Goal: Information Seeking & Learning: Learn about a topic

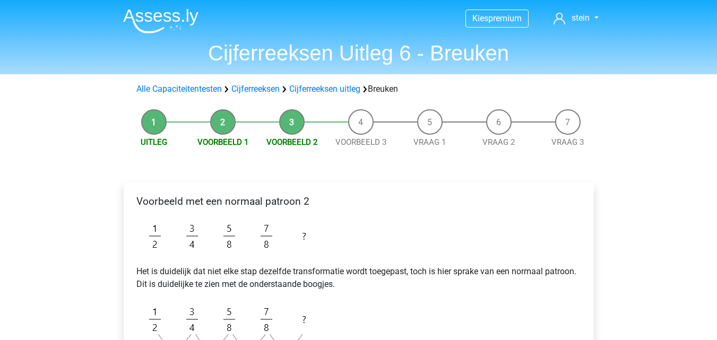
scroll to position [65, 0]
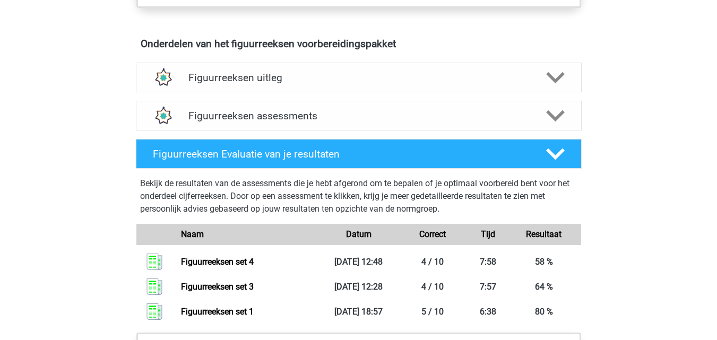
scroll to position [610, 0]
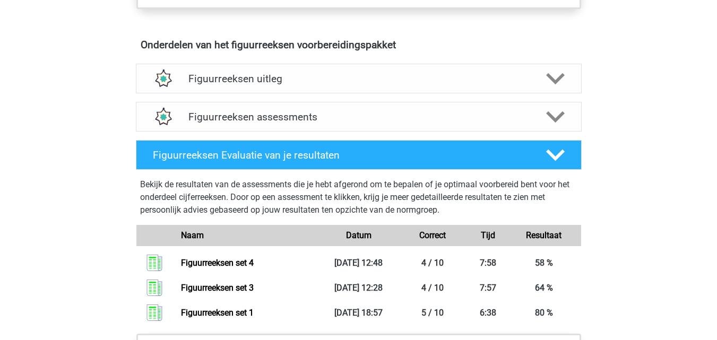
click at [360, 163] on div "Figuurreeksen Evaluatie van je resultaten" at bounding box center [359, 155] width 446 height 30
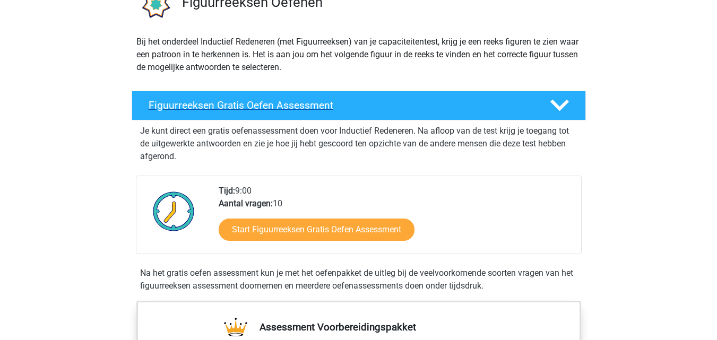
scroll to position [0, 0]
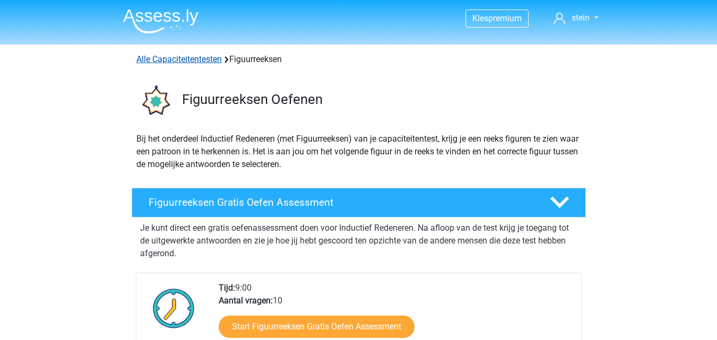
click at [206, 62] on link "Alle Capaciteitentesten" at bounding box center [178, 59] width 85 height 10
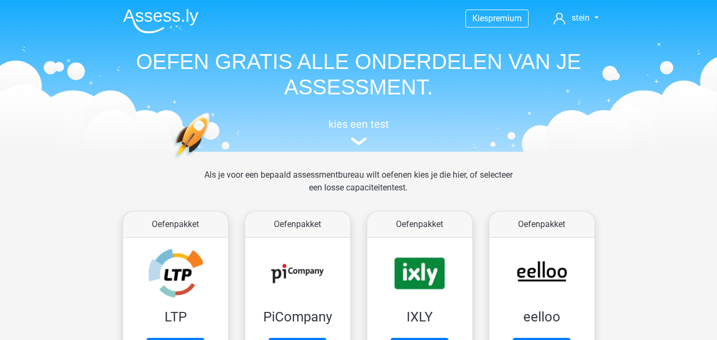
scroll to position [451, 0]
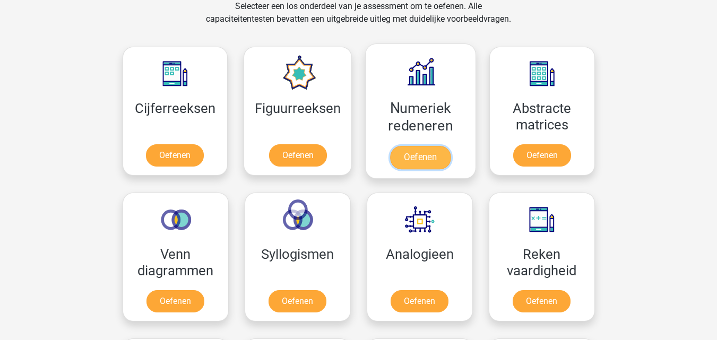
click at [420, 162] on link "Oefenen" at bounding box center [420, 157] width 60 height 23
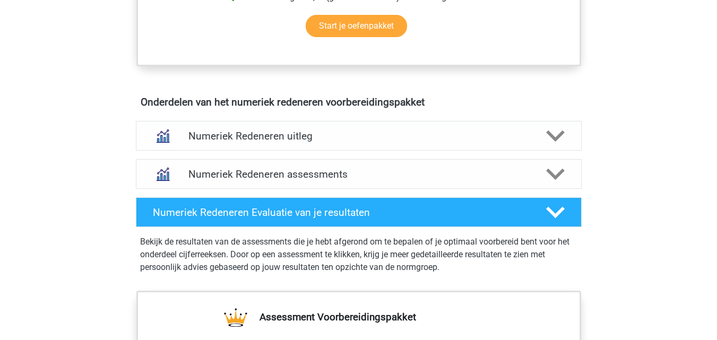
scroll to position [579, 0]
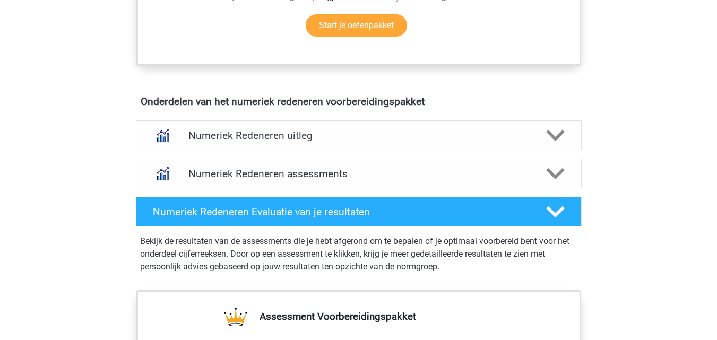
click at [317, 146] on div "Numeriek Redeneren uitleg" at bounding box center [359, 135] width 446 height 30
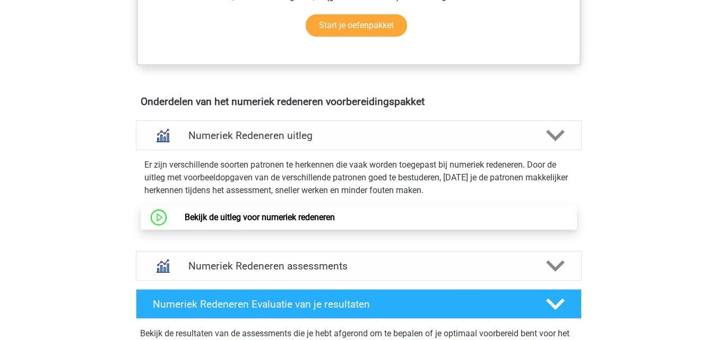
click at [305, 222] on link "Bekijk de uitleg voor numeriek redeneren" at bounding box center [260, 217] width 150 height 10
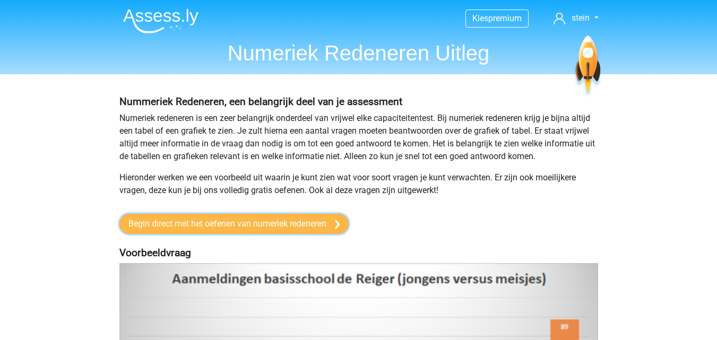
click at [335, 223] on link "Begin direct met het oefenen van numeriek redeneren" at bounding box center [233, 224] width 229 height 20
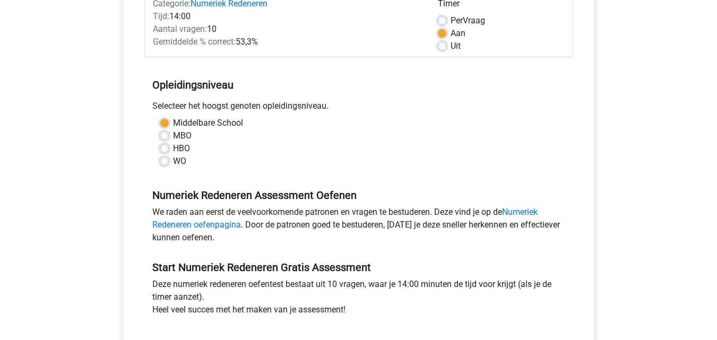
scroll to position [289, 0]
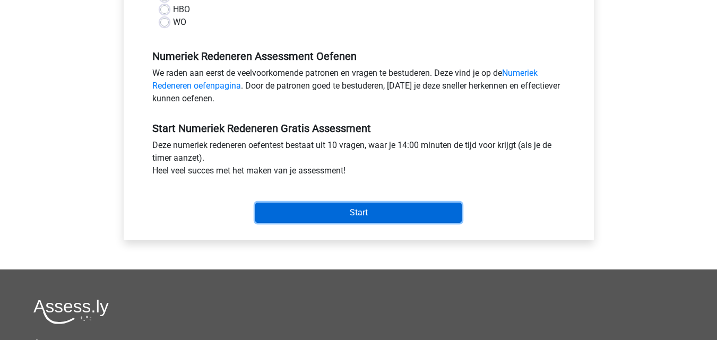
click at [332, 217] on input "Start" at bounding box center [358, 213] width 206 height 20
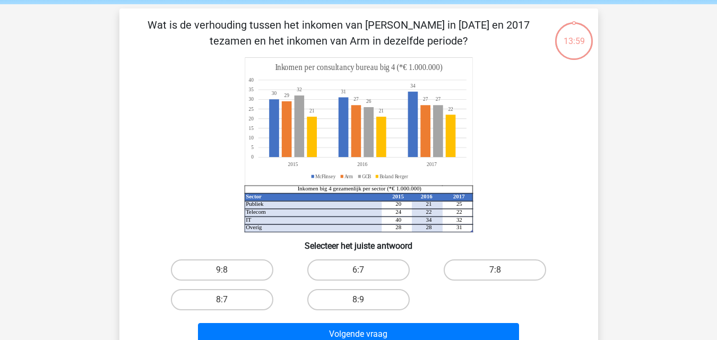
scroll to position [40, 0]
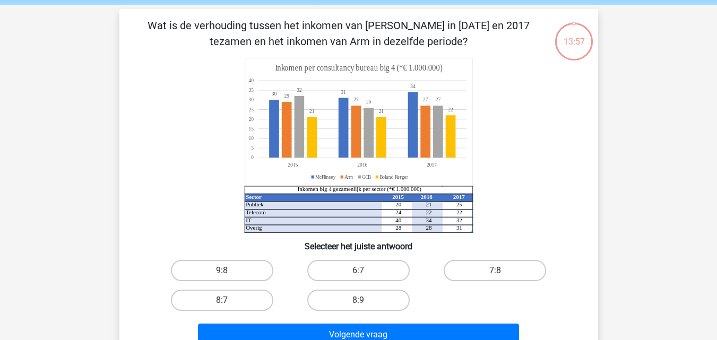
click at [332, 217] on icon at bounding box center [343, 217] width 198 height 31
click at [341, 281] on label "6:7" at bounding box center [358, 270] width 102 height 21
click at [358, 278] on input "6:7" at bounding box center [361, 274] width 7 height 7
radio input "true"
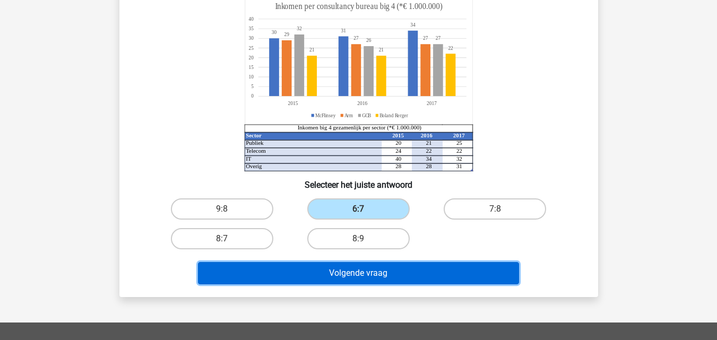
click at [340, 275] on button "Volgende vraag" at bounding box center [358, 273] width 321 height 22
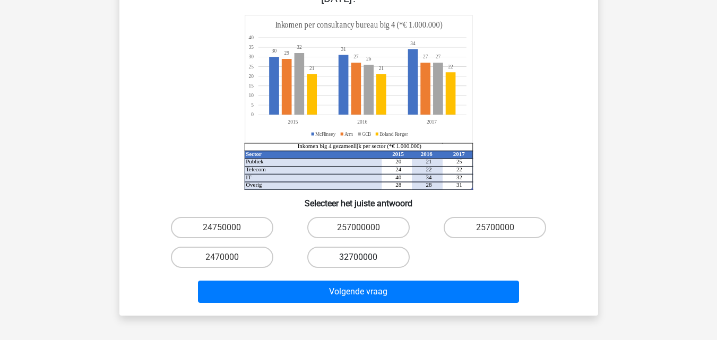
scroll to position [130, 0]
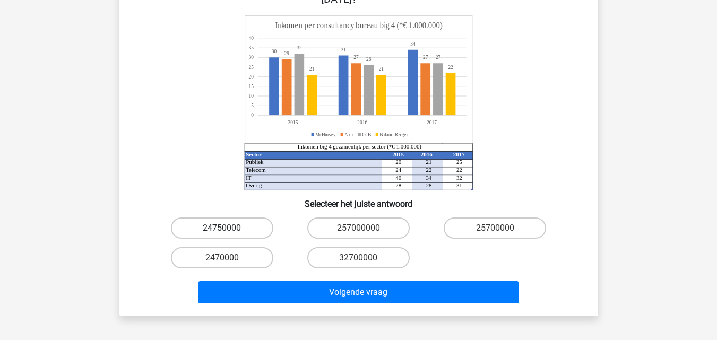
click at [250, 218] on label "24750000" at bounding box center [222, 228] width 102 height 21
click at [229, 228] on input "24750000" at bounding box center [225, 231] width 7 height 7
radio input "true"
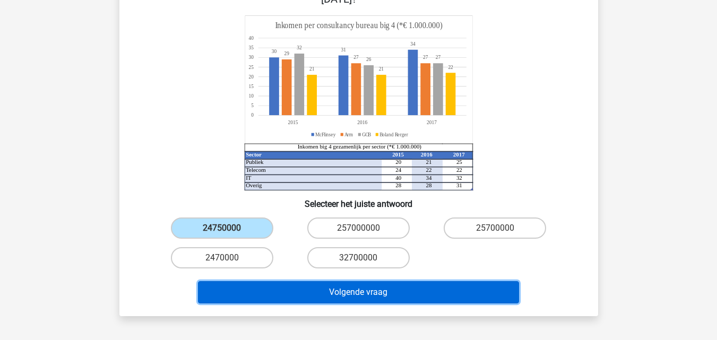
click at [286, 282] on button "Volgende vraag" at bounding box center [358, 292] width 321 height 22
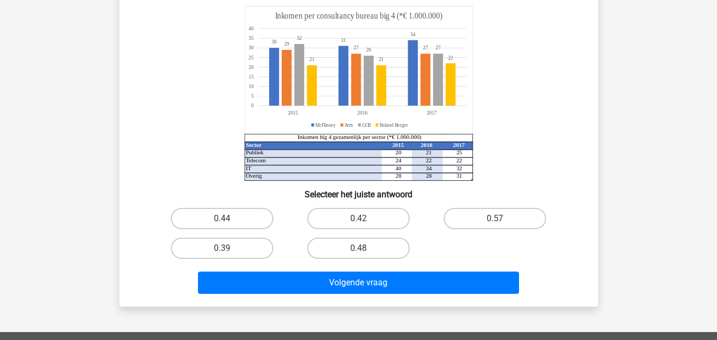
scroll to position [109, 0]
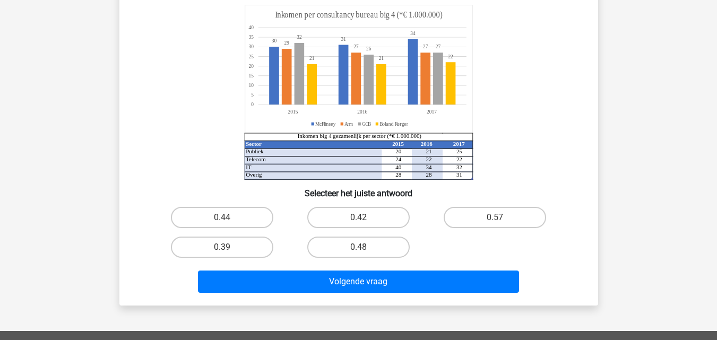
click at [378, 196] on h6 "Selecteer het juiste antwoord" at bounding box center [358, 189] width 445 height 19
click at [376, 215] on label "0.42" at bounding box center [358, 217] width 102 height 21
click at [365, 218] on input "0.42" at bounding box center [361, 221] width 7 height 7
radio input "true"
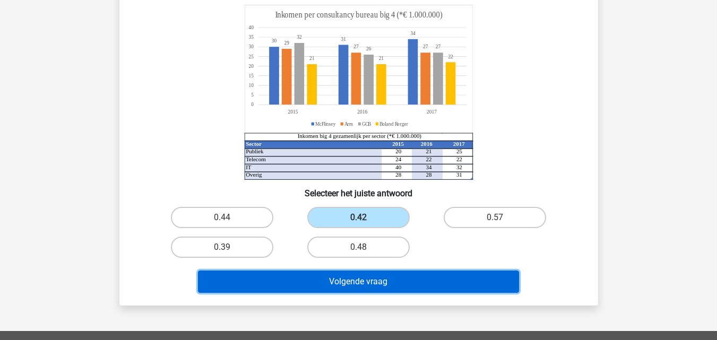
click at [375, 278] on button "Volgende vraag" at bounding box center [358, 282] width 321 height 22
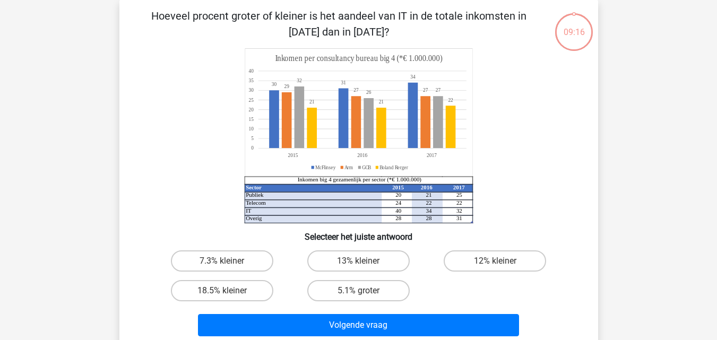
scroll to position [49, 0]
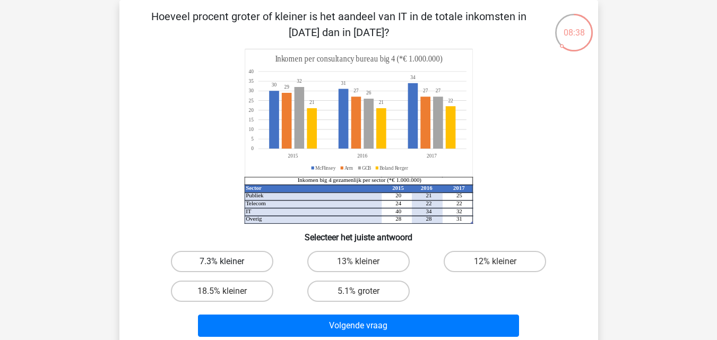
click at [246, 266] on label "7.3% kleiner" at bounding box center [222, 261] width 102 height 21
click at [229, 266] on input "7.3% kleiner" at bounding box center [225, 265] width 7 height 7
radio input "true"
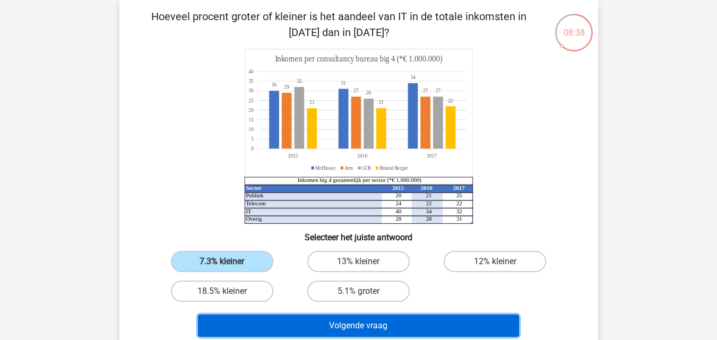
click at [298, 326] on button "Volgende vraag" at bounding box center [358, 326] width 321 height 22
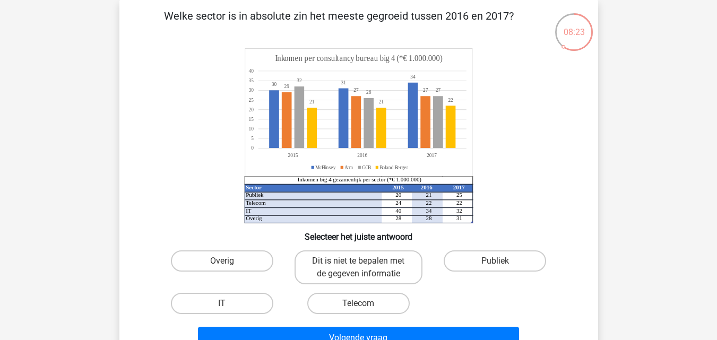
scroll to position [50, 0]
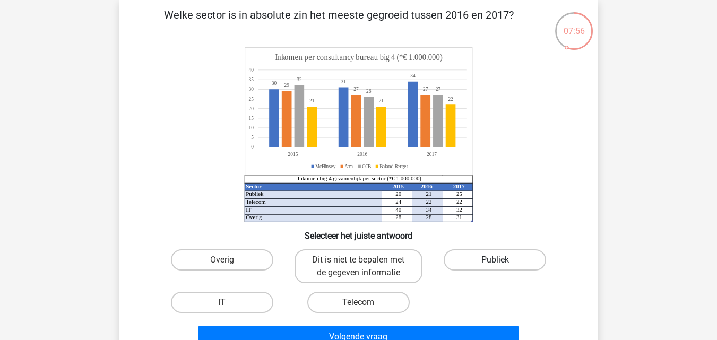
click at [453, 255] on label "Publiek" at bounding box center [495, 259] width 102 height 21
click at [495, 260] on input "Publiek" at bounding box center [498, 263] width 7 height 7
radio input "true"
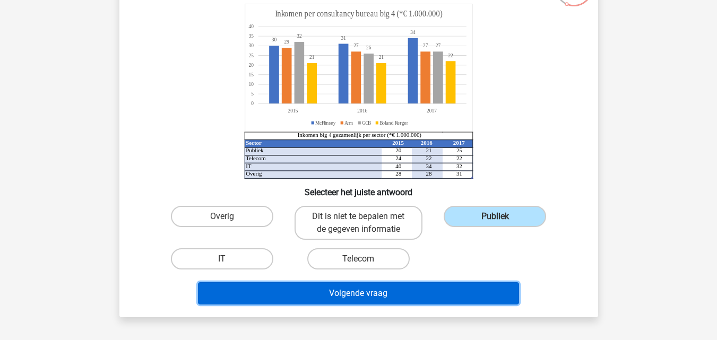
click at [400, 296] on button "Volgende vraag" at bounding box center [358, 293] width 321 height 22
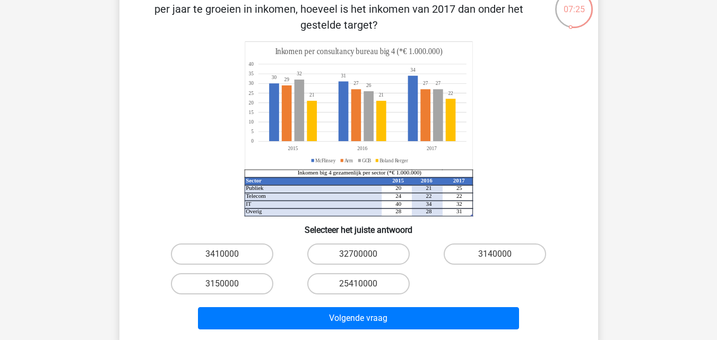
scroll to position [74, 0]
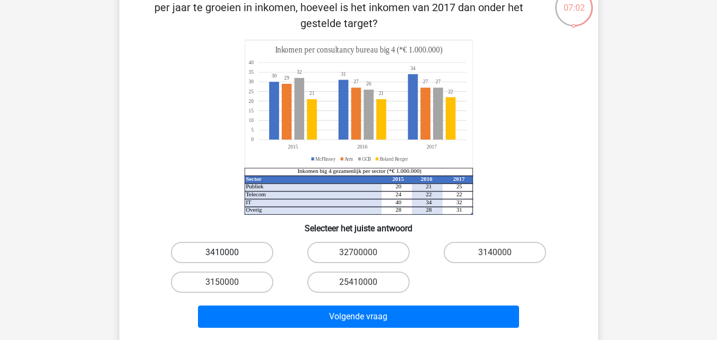
click at [255, 252] on label "3410000" at bounding box center [222, 252] width 102 height 21
click at [229, 253] on input "3410000" at bounding box center [225, 256] width 7 height 7
radio input "true"
click at [255, 248] on label "3410000" at bounding box center [222, 252] width 102 height 21
click at [229, 253] on input "3410000" at bounding box center [225, 256] width 7 height 7
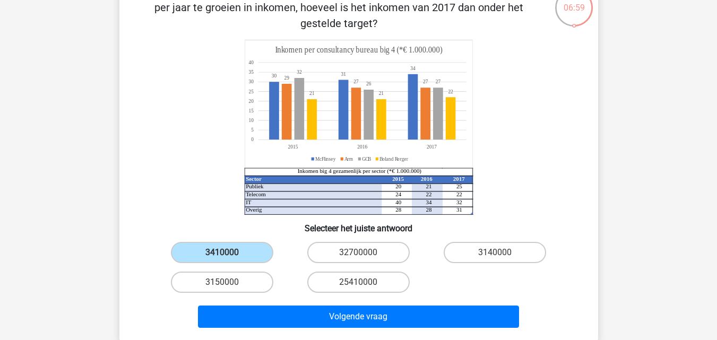
click at [233, 228] on h6 "Selecteer het juiste antwoord" at bounding box center [358, 224] width 445 height 19
click at [341, 257] on label "32700000" at bounding box center [358, 252] width 102 height 21
click at [358, 257] on input "32700000" at bounding box center [361, 256] width 7 height 7
radio input "true"
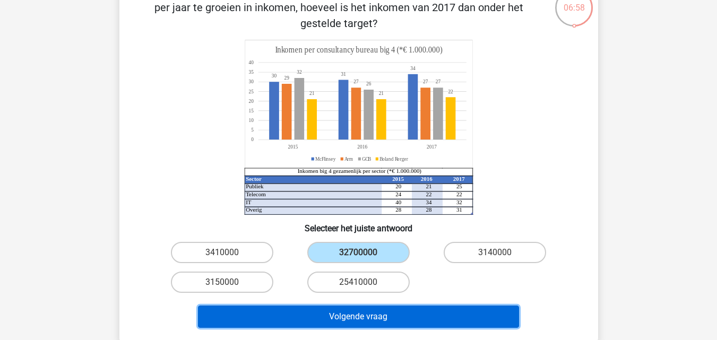
click at [349, 317] on button "Volgende vraag" at bounding box center [358, 317] width 321 height 22
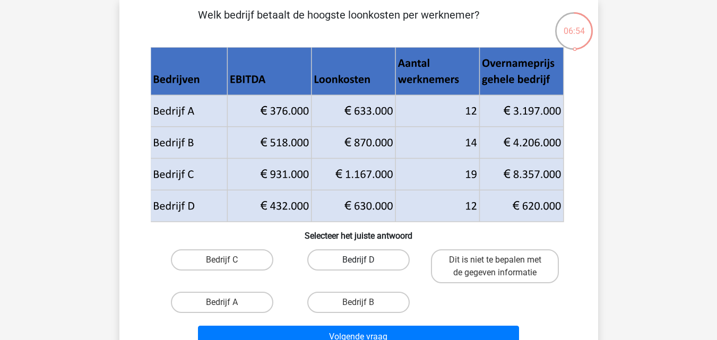
scroll to position [51, 0]
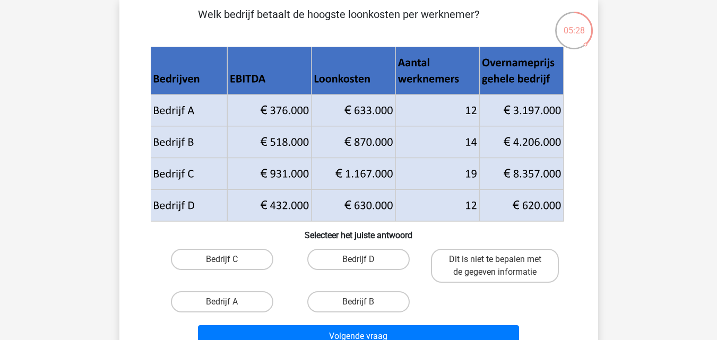
click at [364, 244] on div "Welk bedrijf betaalt de hoogste loonkosten per werknemer? Selecteer het juiste …" at bounding box center [359, 178] width 470 height 345
click at [368, 256] on label "Bedrijf D" at bounding box center [358, 259] width 102 height 21
click at [365, 259] on input "Bedrijf D" at bounding box center [361, 262] width 7 height 7
radio input "true"
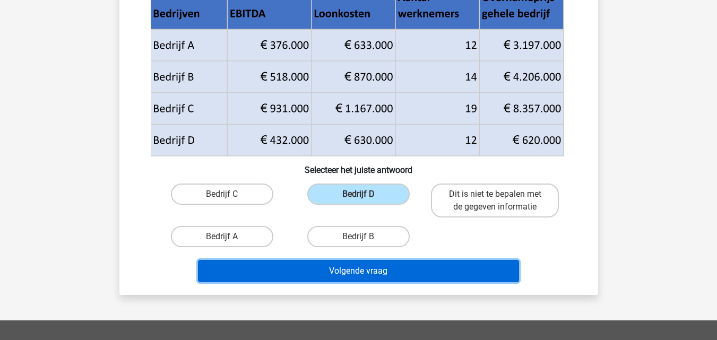
click at [358, 273] on button "Volgende vraag" at bounding box center [358, 271] width 321 height 22
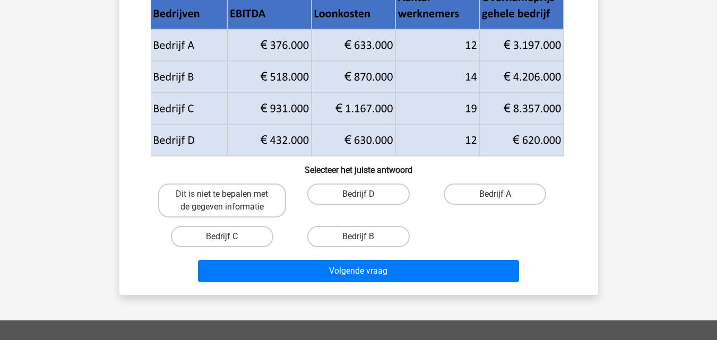
scroll to position [49, 0]
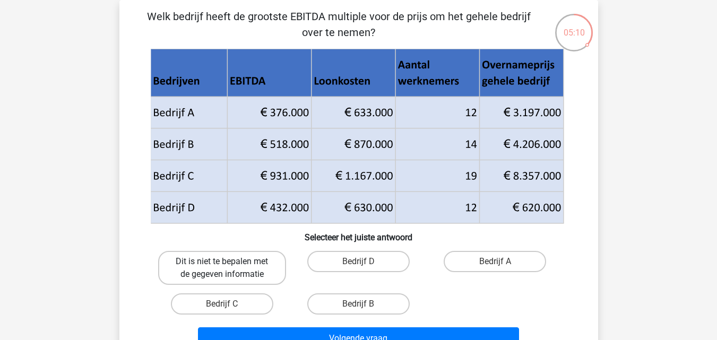
click at [244, 269] on label "Dit is niet te bepalen met de gegeven informatie" at bounding box center [222, 268] width 128 height 34
click at [229, 269] on input "Dit is niet te bepalen met de gegeven informatie" at bounding box center [225, 265] width 7 height 7
radio input "true"
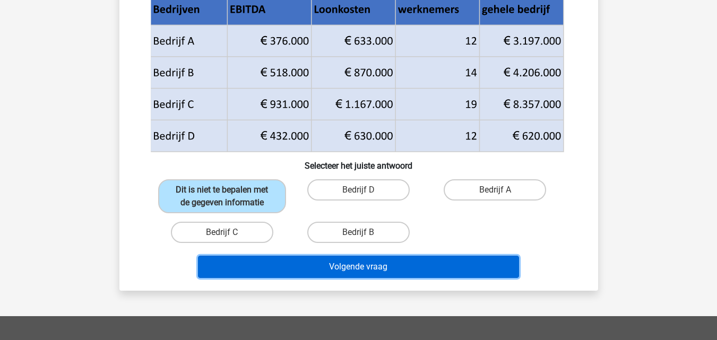
click at [266, 271] on button "Volgende vraag" at bounding box center [358, 267] width 321 height 22
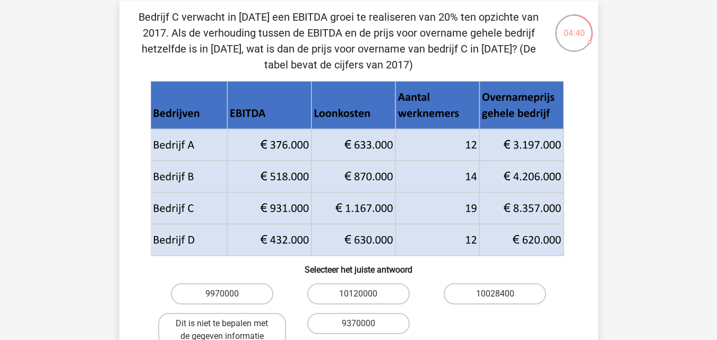
scroll to position [47, 0]
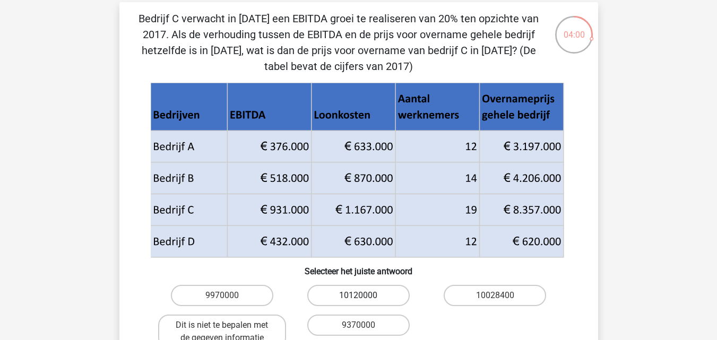
click at [369, 300] on label "10120000" at bounding box center [358, 295] width 102 height 21
click at [365, 300] on input "10120000" at bounding box center [361, 299] width 7 height 7
radio input "true"
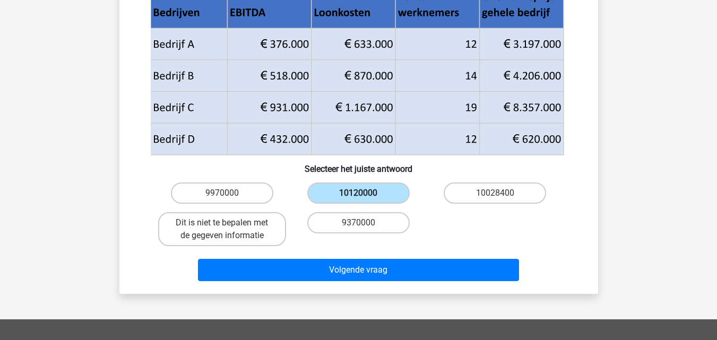
scroll to position [150, 0]
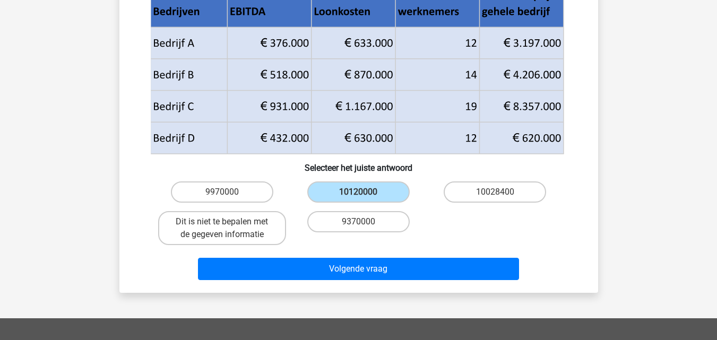
click at [346, 254] on div "Volgende vraag" at bounding box center [358, 266] width 445 height 35
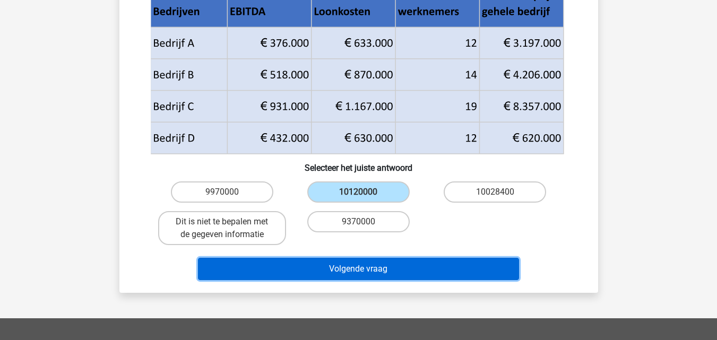
click at [346, 264] on button "Volgende vraag" at bounding box center [358, 269] width 321 height 22
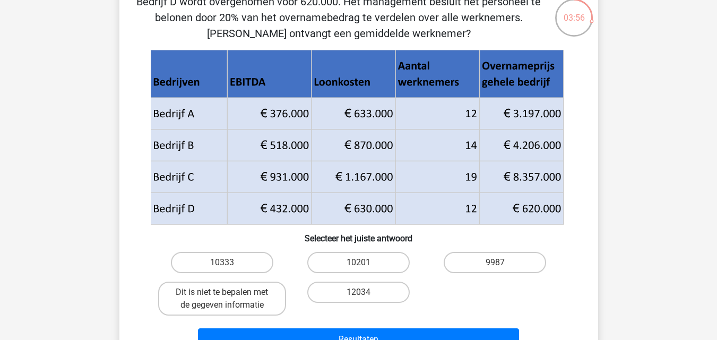
scroll to position [65, 0]
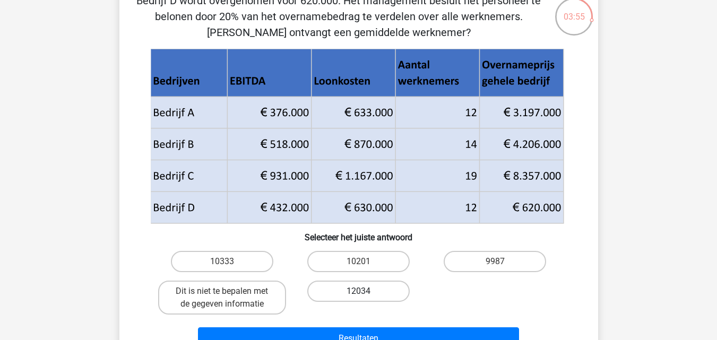
click at [344, 290] on label "12034" at bounding box center [358, 291] width 102 height 21
click at [358, 291] on input "12034" at bounding box center [361, 294] width 7 height 7
radio input "true"
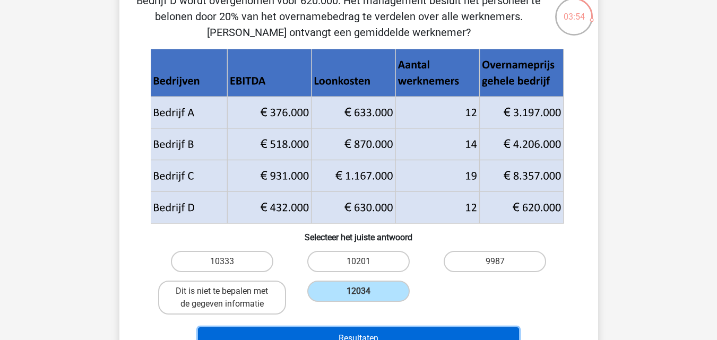
click at [351, 333] on button "Resultaten" at bounding box center [358, 338] width 321 height 22
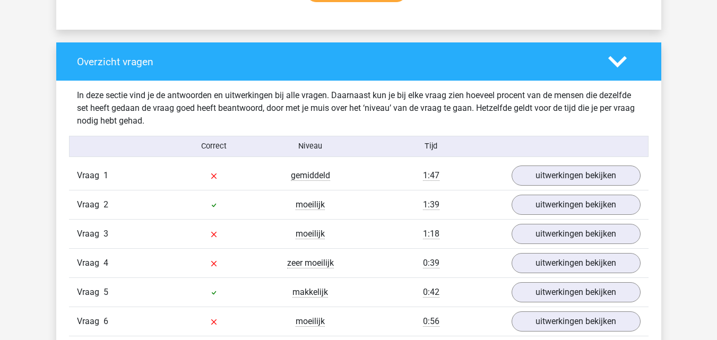
scroll to position [798, 0]
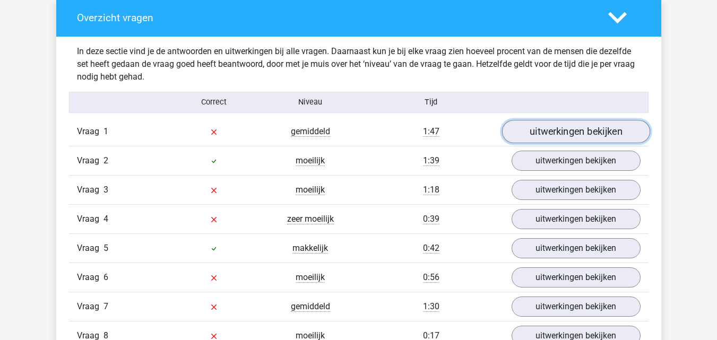
click at [541, 135] on link "uitwerkingen bekijken" at bounding box center [575, 131] width 148 height 23
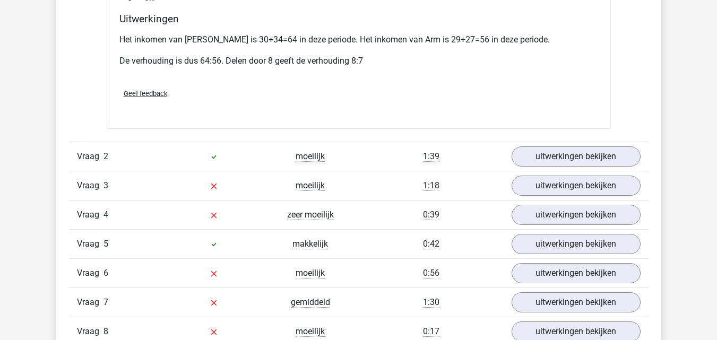
scroll to position [1239, 0]
click at [561, 150] on link "uitwerkingen bekijken" at bounding box center [575, 155] width 148 height 23
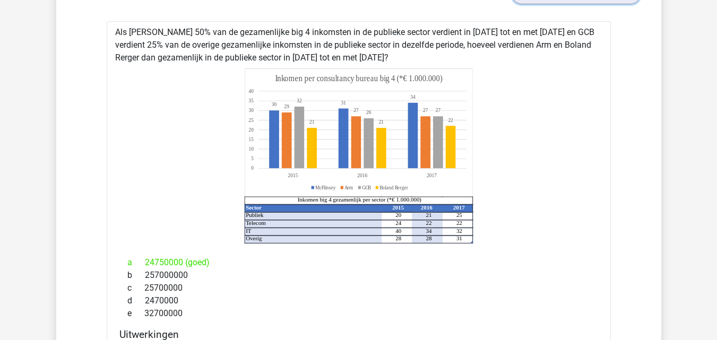
scroll to position [1396, 0]
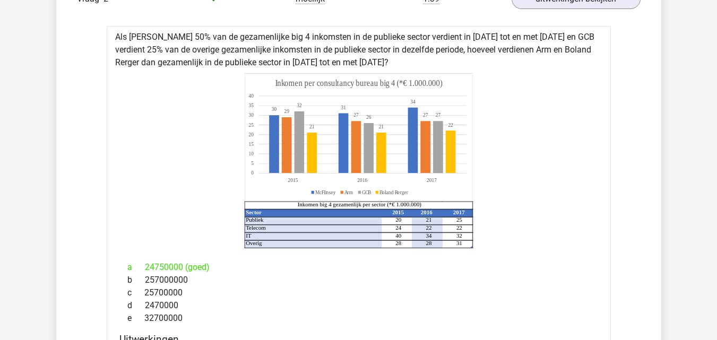
drag, startPoint x: 469, startPoint y: 212, endPoint x: 416, endPoint y: 285, distance: 90.1
click at [416, 287] on div "c 25700000" at bounding box center [358, 293] width 479 height 13
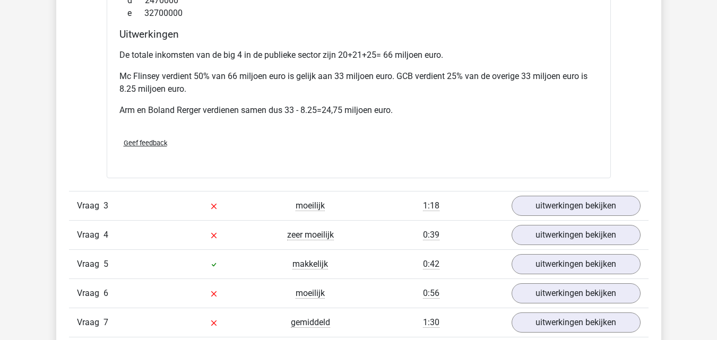
scroll to position [1703, 0]
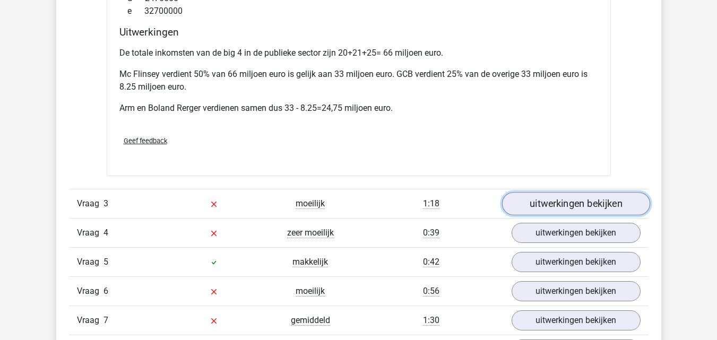
click at [534, 193] on link "uitwerkingen bekijken" at bounding box center [575, 204] width 148 height 23
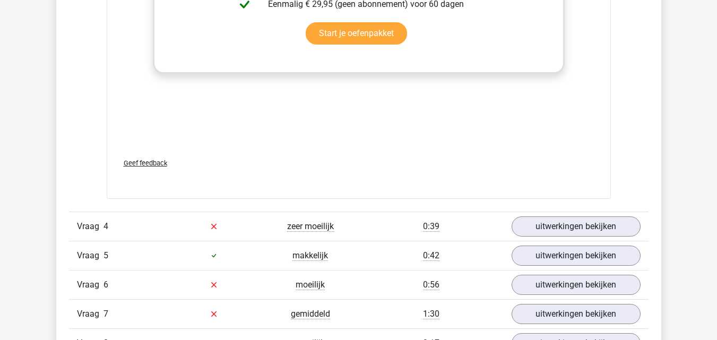
scroll to position [2432, 0]
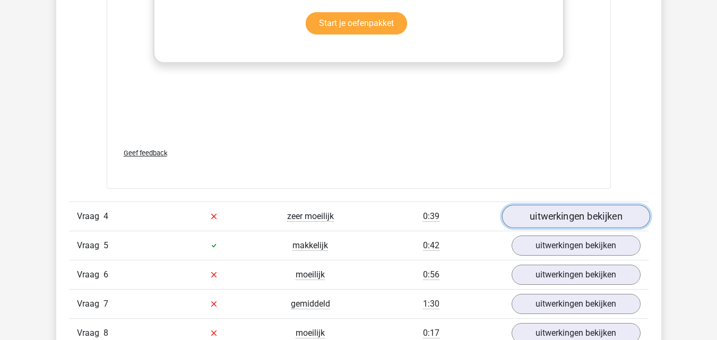
click at [533, 205] on link "uitwerkingen bekijken" at bounding box center [575, 216] width 148 height 23
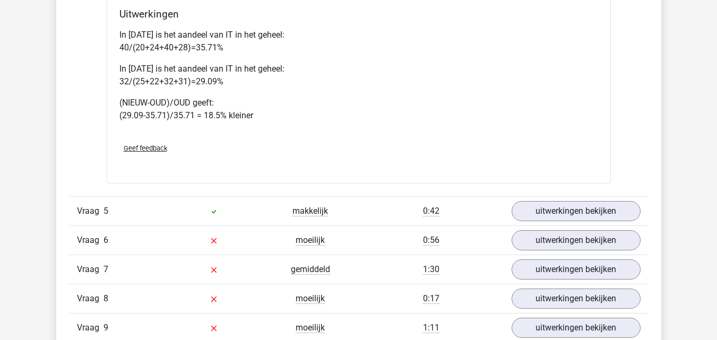
scroll to position [2950, 0]
click at [547, 199] on link "uitwerkingen bekijken" at bounding box center [575, 210] width 148 height 23
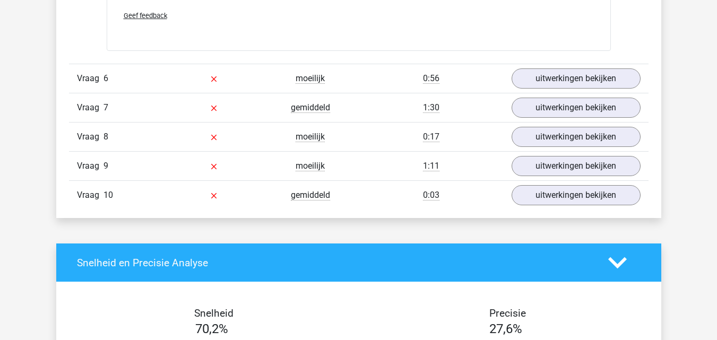
scroll to position [3827, 0]
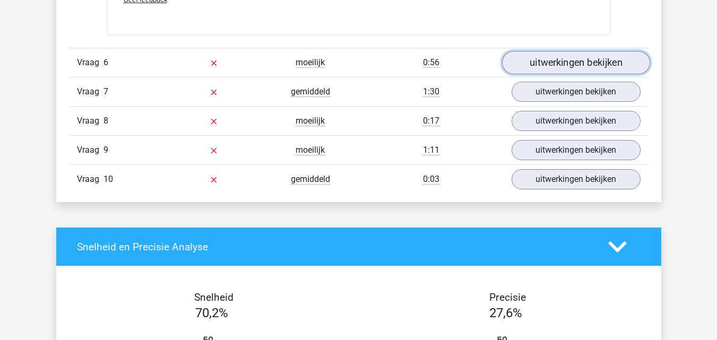
click at [543, 51] on link "uitwerkingen bekijken" at bounding box center [575, 62] width 148 height 23
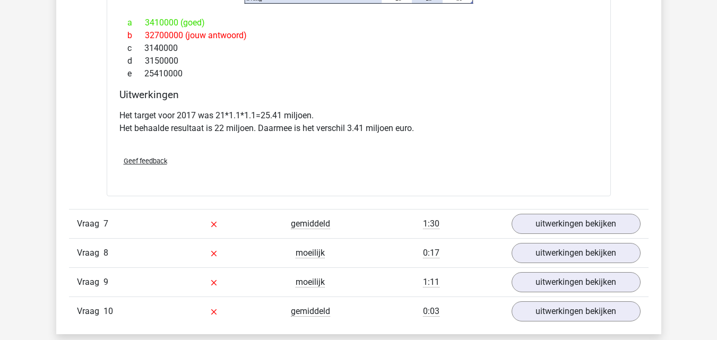
scroll to position [4124, 0]
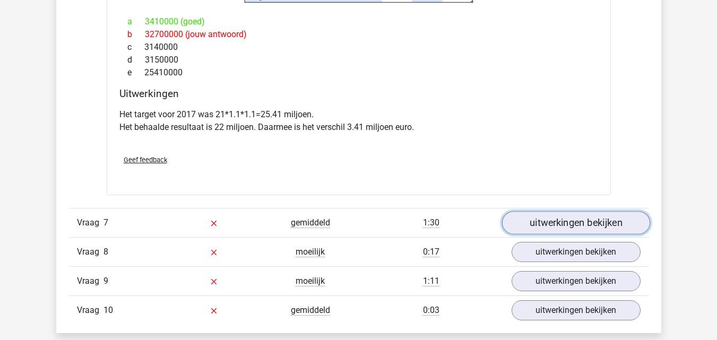
click at [548, 211] on link "uitwerkingen bekijken" at bounding box center [575, 222] width 148 height 23
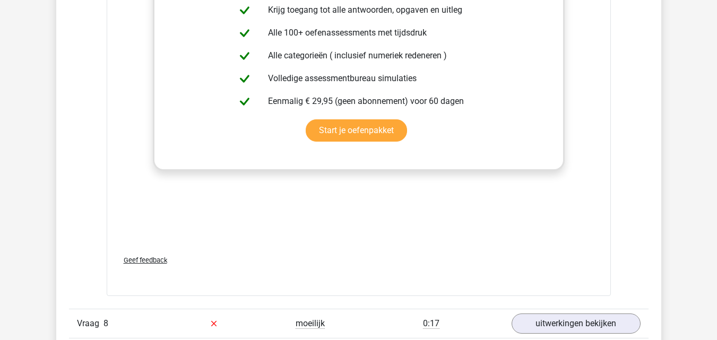
scroll to position [4863, 0]
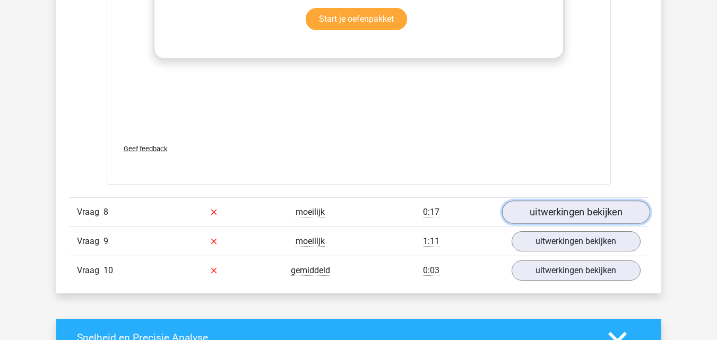
click at [555, 202] on link "uitwerkingen bekijken" at bounding box center [575, 212] width 148 height 23
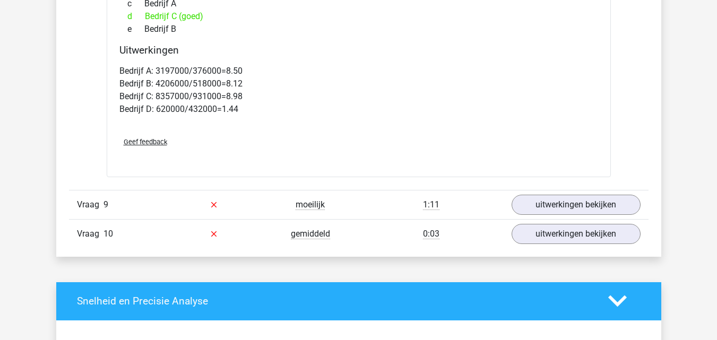
scroll to position [5344, 0]
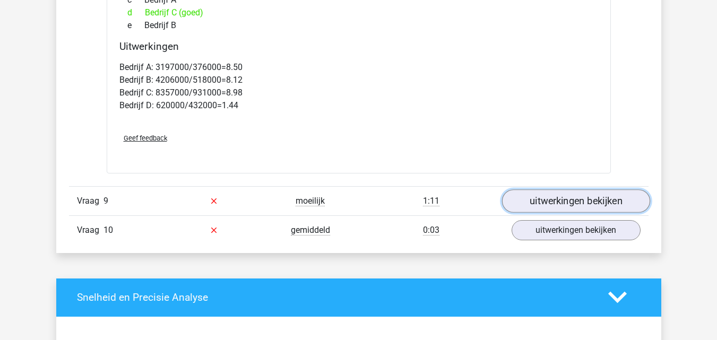
click at [565, 189] on link "uitwerkingen bekijken" at bounding box center [575, 200] width 148 height 23
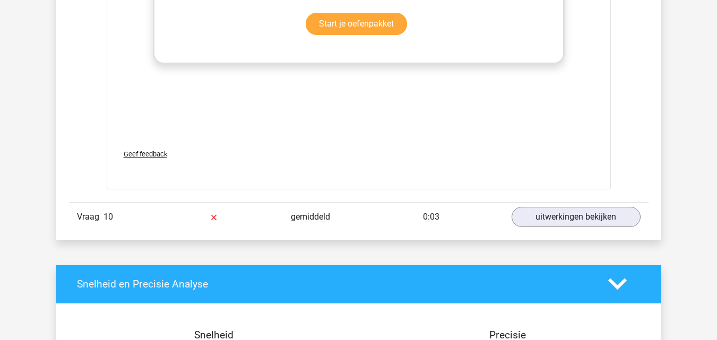
scroll to position [6127, 0]
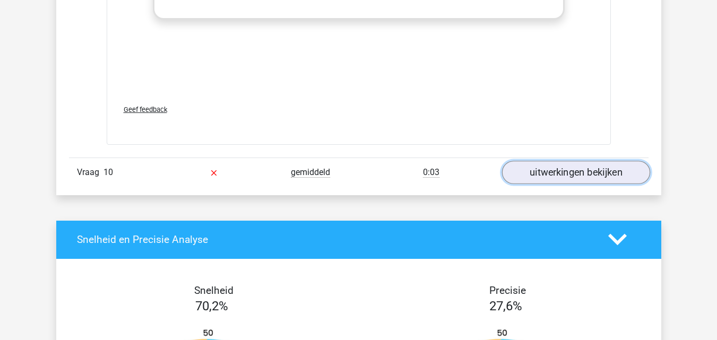
click at [556, 161] on link "uitwerkingen bekijken" at bounding box center [575, 172] width 148 height 23
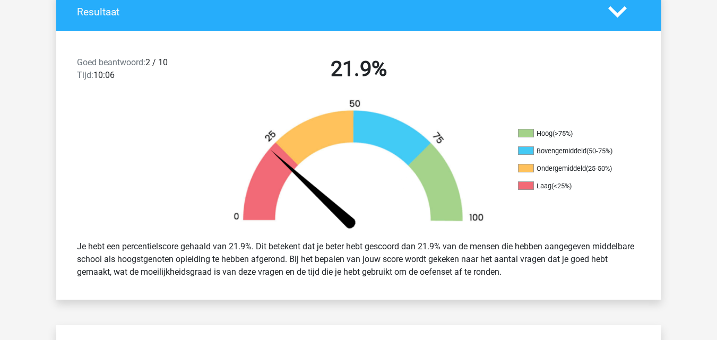
scroll to position [0, 0]
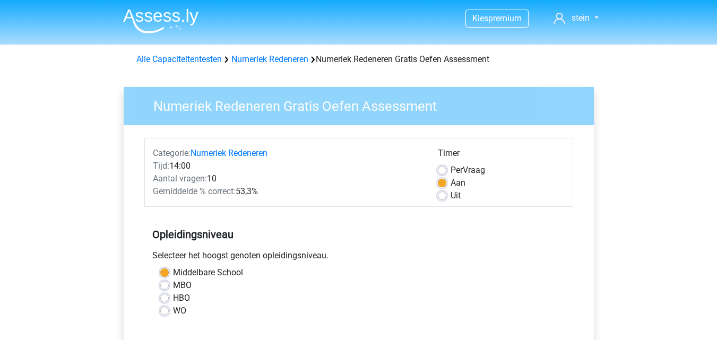
scroll to position [289, 0]
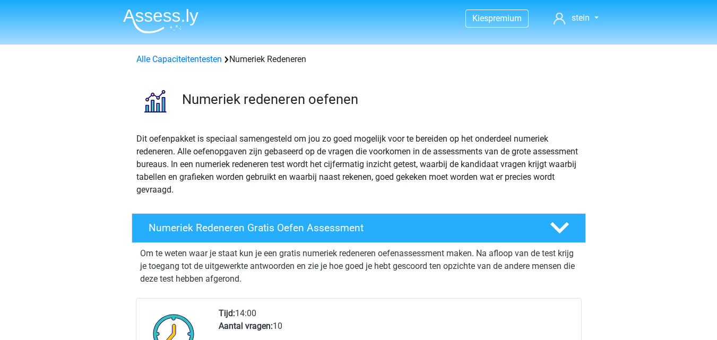
scroll to position [579, 0]
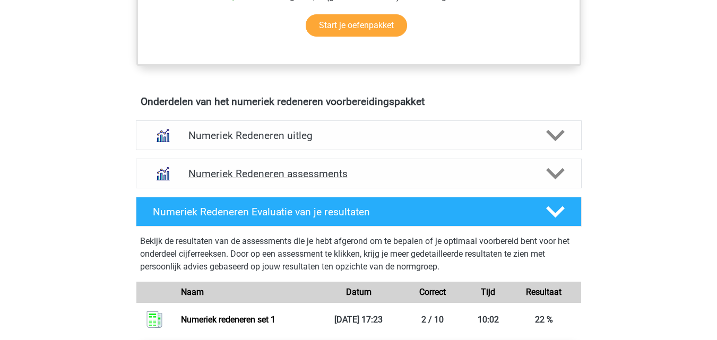
click at [296, 179] on h4 "Numeriek Redeneren assessments" at bounding box center [358, 174] width 341 height 12
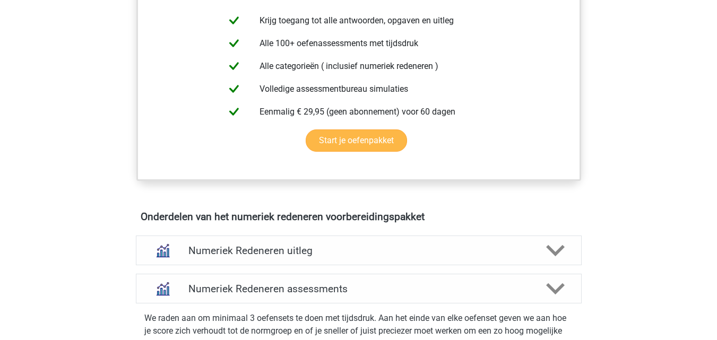
scroll to position [450, 0]
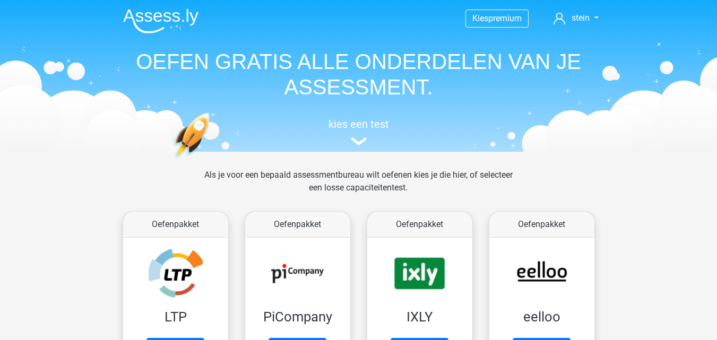
scroll to position [451, 0]
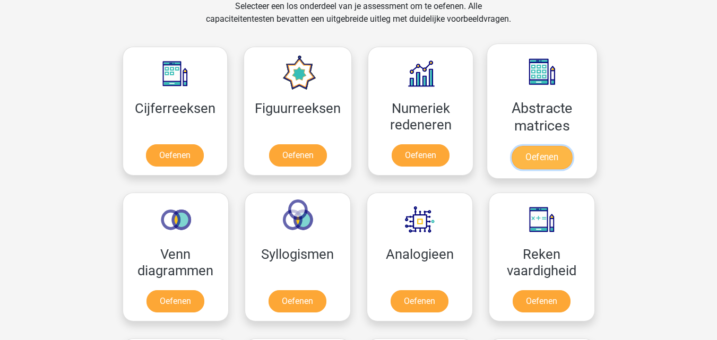
click at [543, 159] on link "Oefenen" at bounding box center [542, 157] width 60 height 23
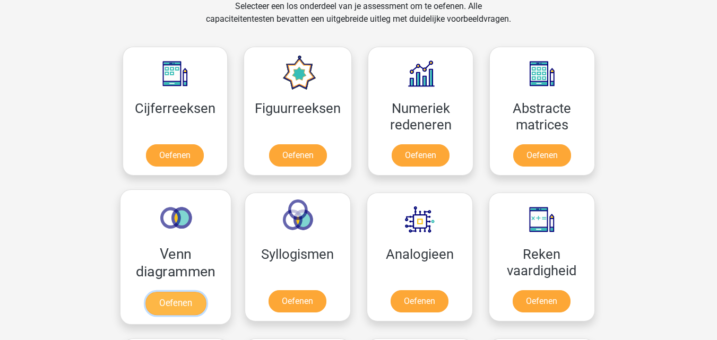
click at [185, 305] on link "Oefenen" at bounding box center [175, 303] width 60 height 23
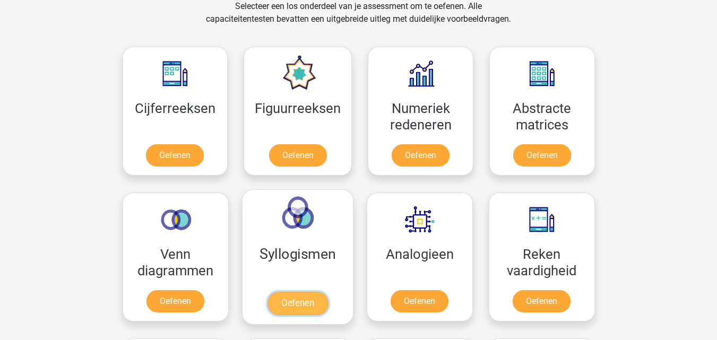
click at [306, 302] on link "Oefenen" at bounding box center [297, 303] width 60 height 23
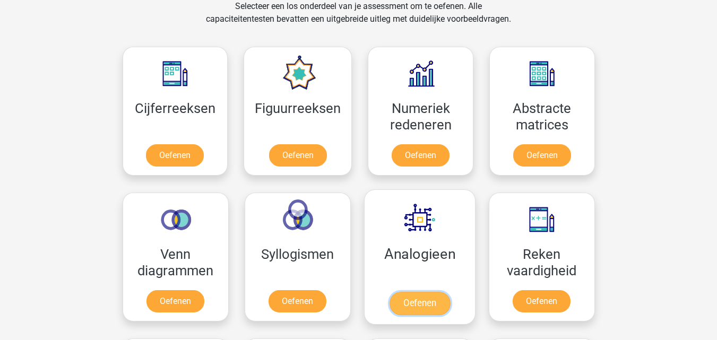
click at [432, 305] on link "Oefenen" at bounding box center [419, 303] width 60 height 23
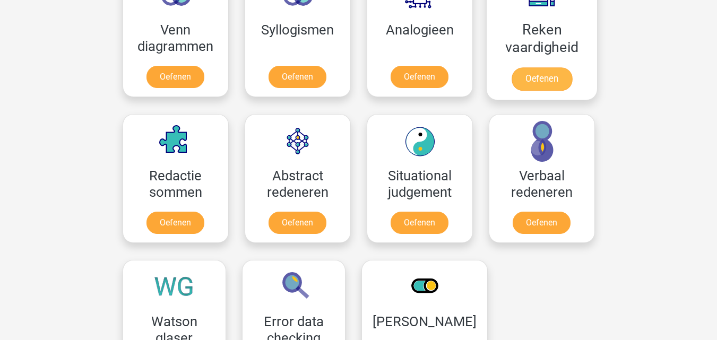
scroll to position [674, 0]
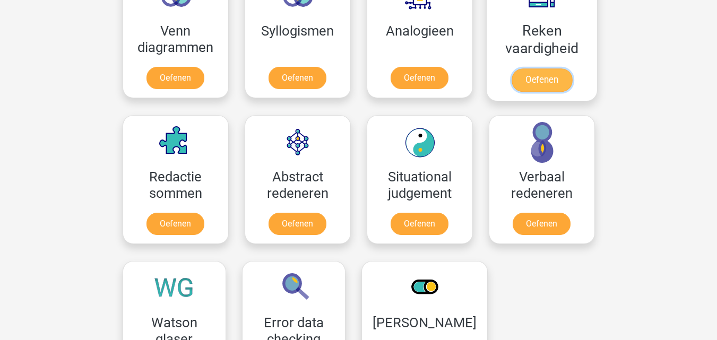
click at [536, 79] on link "Oefenen" at bounding box center [541, 79] width 60 height 23
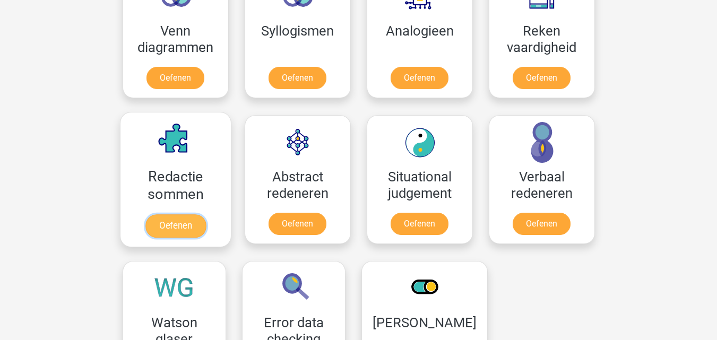
click at [181, 238] on link "Oefenen" at bounding box center [175, 225] width 60 height 23
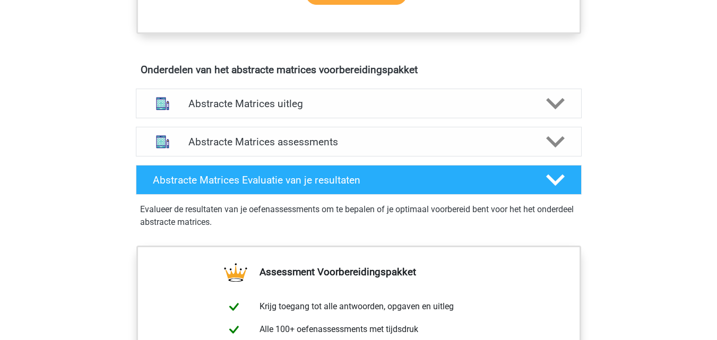
scroll to position [609, 0]
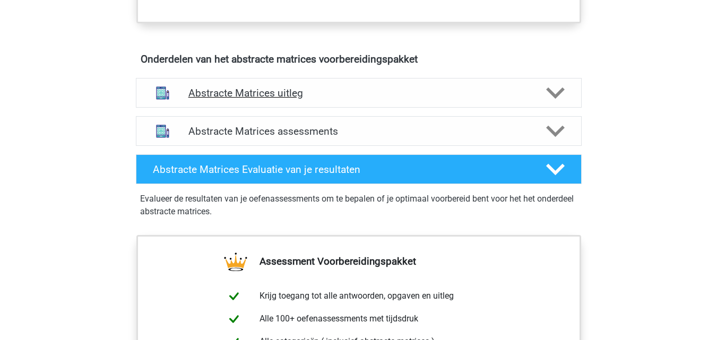
click at [350, 99] on div "Abstracte Matrices uitleg" at bounding box center [359, 93] width 446 height 30
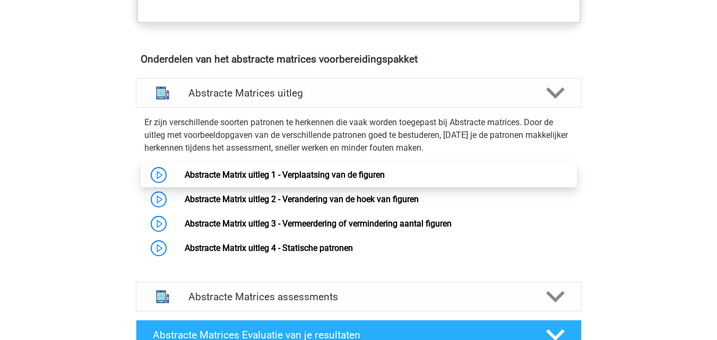
click at [362, 175] on link "Abstracte Matrix uitleg 1 - Verplaatsing van de figuren" at bounding box center [285, 175] width 200 height 10
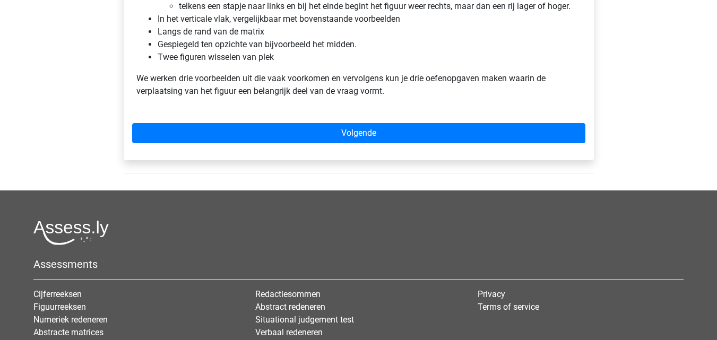
scroll to position [765, 0]
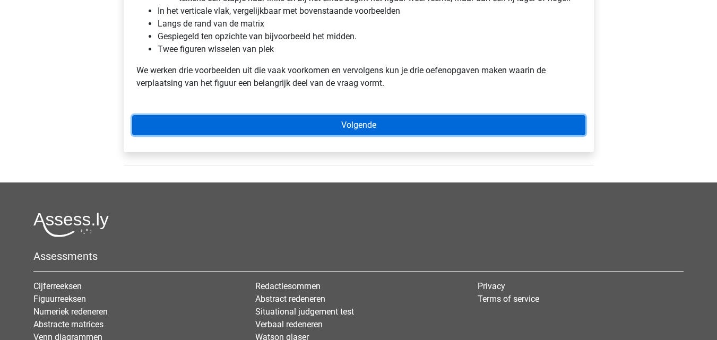
click at [360, 125] on link "Volgende" at bounding box center [358, 125] width 453 height 20
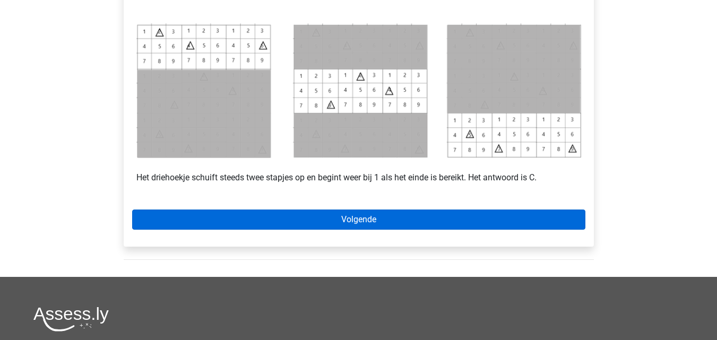
scroll to position [492, 0]
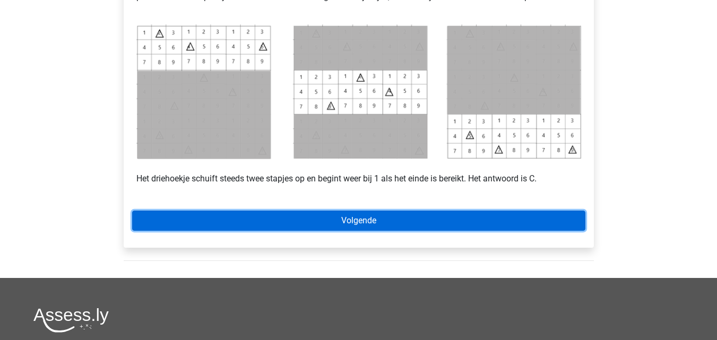
click at [345, 220] on link "Volgende" at bounding box center [358, 221] width 453 height 20
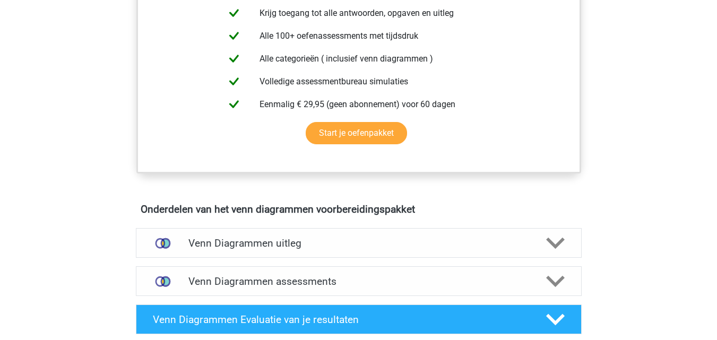
scroll to position [445, 0]
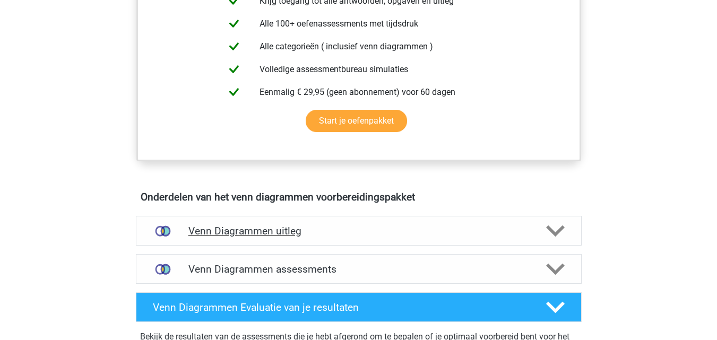
click at [296, 236] on h4 "Venn Diagrammen uitleg" at bounding box center [358, 231] width 341 height 12
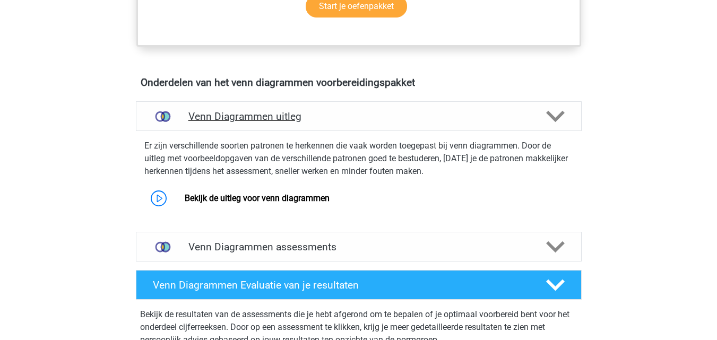
scroll to position [560, 0]
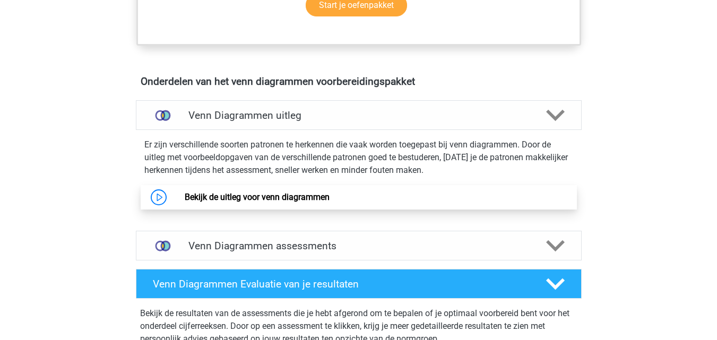
click at [283, 202] on link "Bekijk de uitleg voor venn diagrammen" at bounding box center [257, 197] width 145 height 10
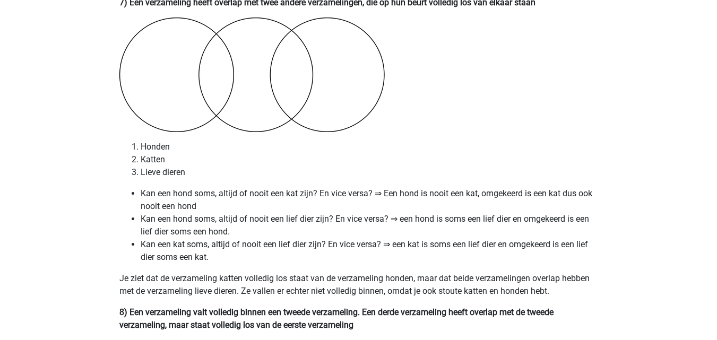
scroll to position [3037, 0]
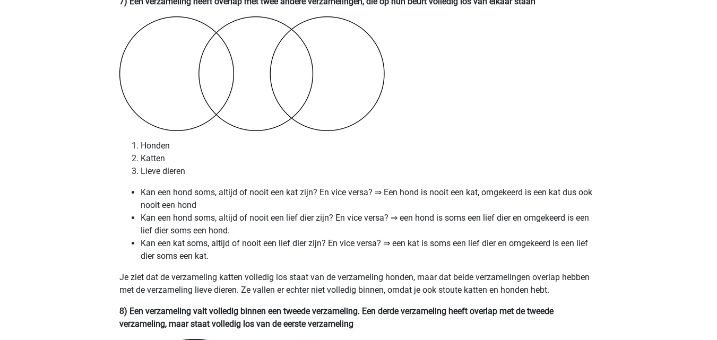
drag, startPoint x: 302, startPoint y: 184, endPoint x: 261, endPoint y: 167, distance: 45.0
click at [261, 167] on li "Lieve dieren" at bounding box center [369, 171] width 457 height 13
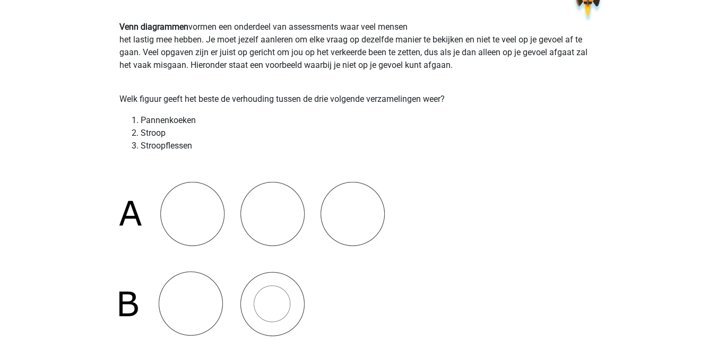
scroll to position [0, 0]
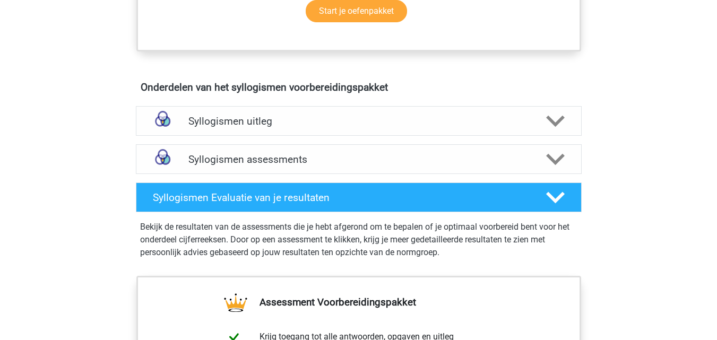
scroll to position [564, 0]
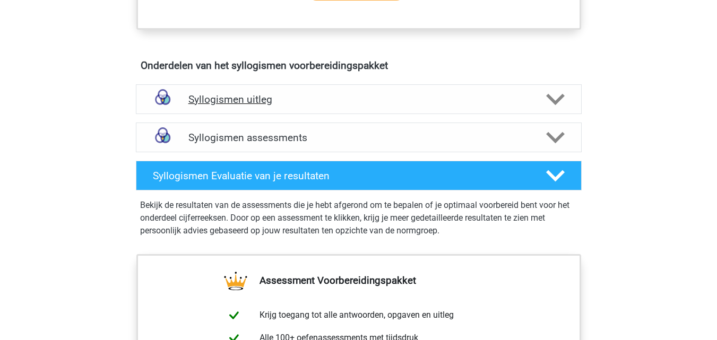
click at [274, 108] on div "Syllogismen uitleg" at bounding box center [359, 99] width 446 height 30
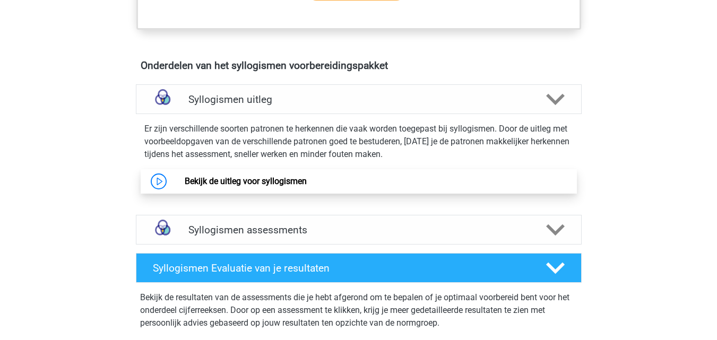
click at [275, 183] on link "Bekijk de uitleg voor syllogismen" at bounding box center [246, 181] width 122 height 10
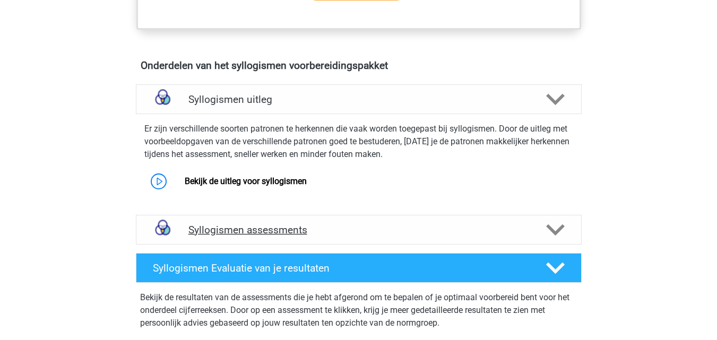
click at [282, 234] on h4 "Syllogismen assessments" at bounding box center [358, 230] width 341 height 12
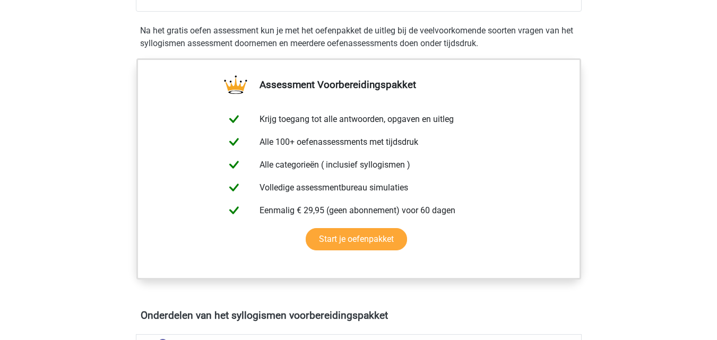
scroll to position [239, 0]
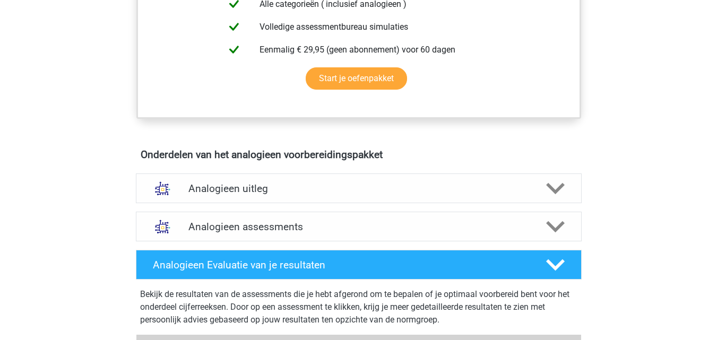
scroll to position [475, 0]
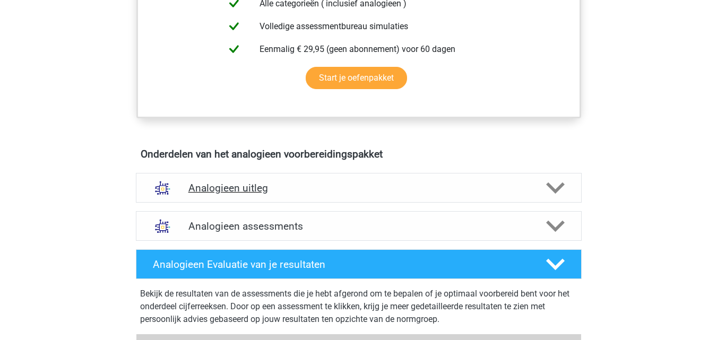
click at [308, 180] on div "Analogieen uitleg" at bounding box center [359, 188] width 446 height 30
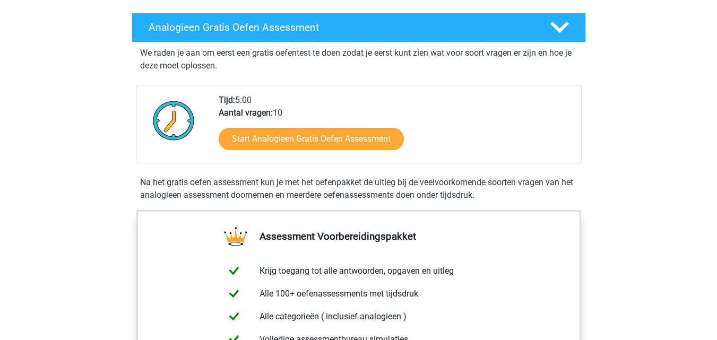
scroll to position [37, 0]
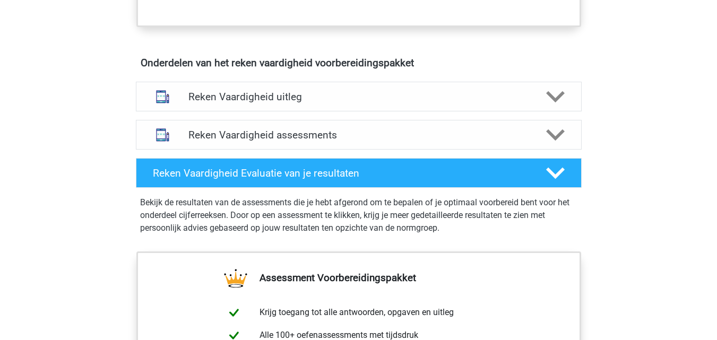
scroll to position [581, 0]
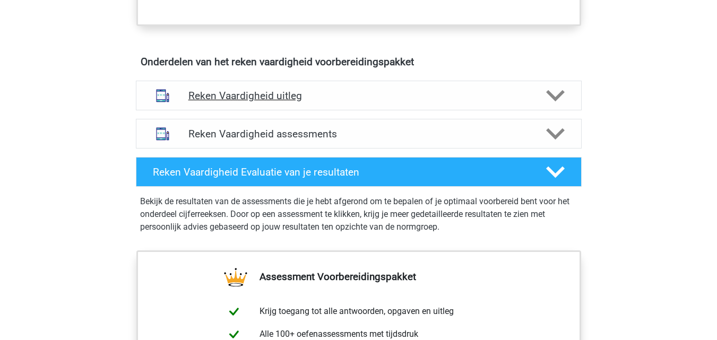
click at [372, 95] on h4 "Reken Vaardigheid uitleg" at bounding box center [358, 96] width 341 height 12
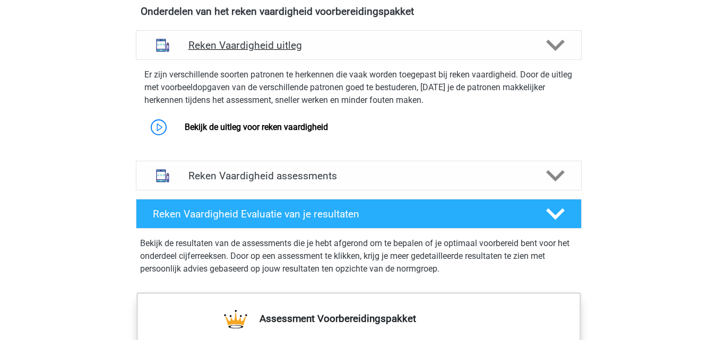
scroll to position [632, 0]
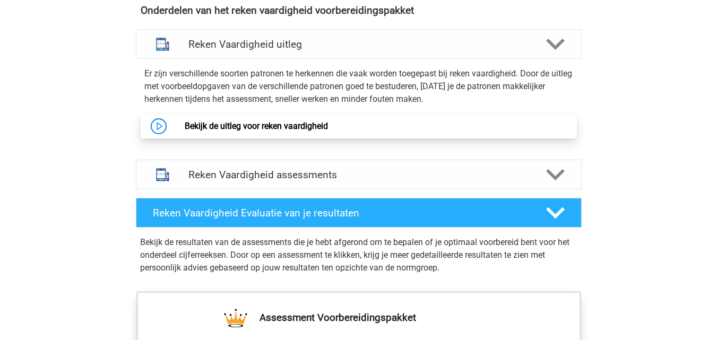
click at [328, 124] on link "Bekijk de uitleg voor reken vaardigheid" at bounding box center [256, 126] width 143 height 10
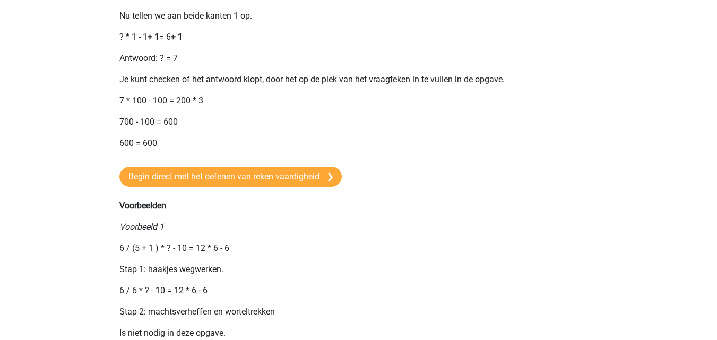
scroll to position [716, 0]
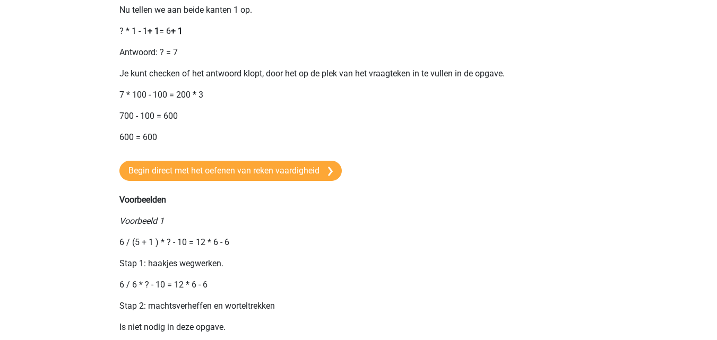
click at [269, 194] on div "Opgaven bij het onderdeel rekenvaardigheid zullen vrijwel altijd bestaan uit ee…" at bounding box center [359, 98] width 504 height 1480
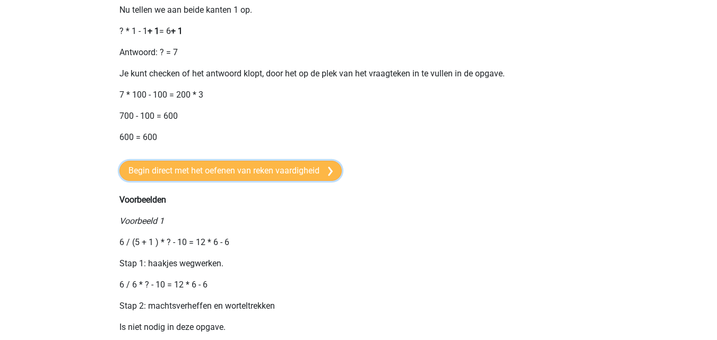
click at [263, 181] on link "Begin direct met het oefenen van reken vaardigheid" at bounding box center [230, 171] width 222 height 20
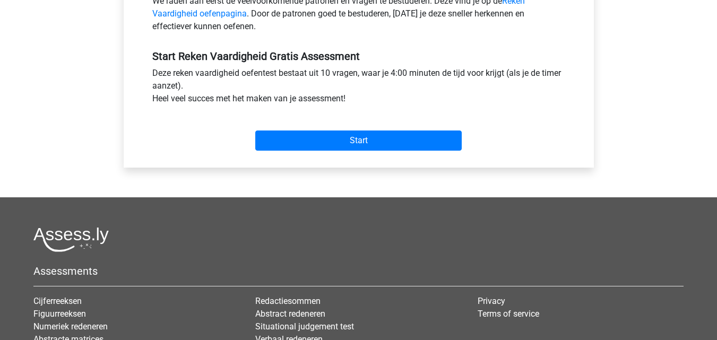
scroll to position [365, 0]
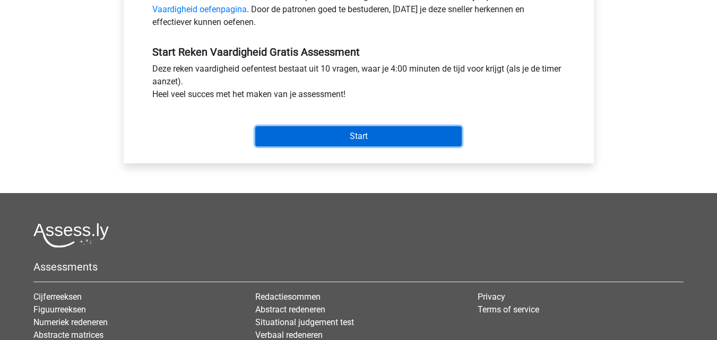
click at [312, 140] on input "Start" at bounding box center [358, 136] width 206 height 20
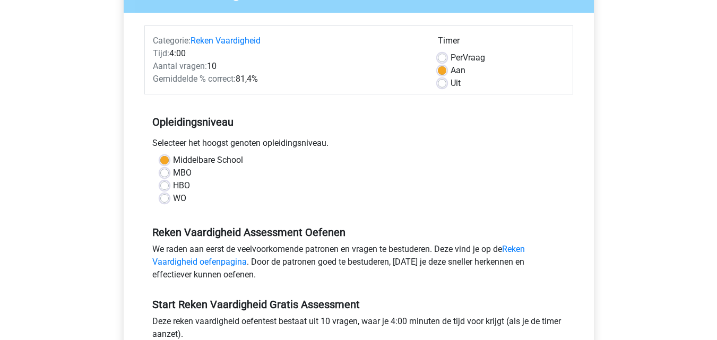
scroll to position [112, 0]
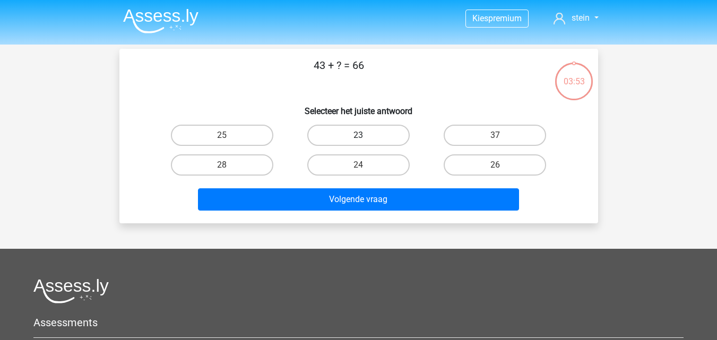
click at [368, 133] on label "23" at bounding box center [358, 135] width 102 height 21
click at [365, 135] on input "23" at bounding box center [361, 138] width 7 height 7
radio input "true"
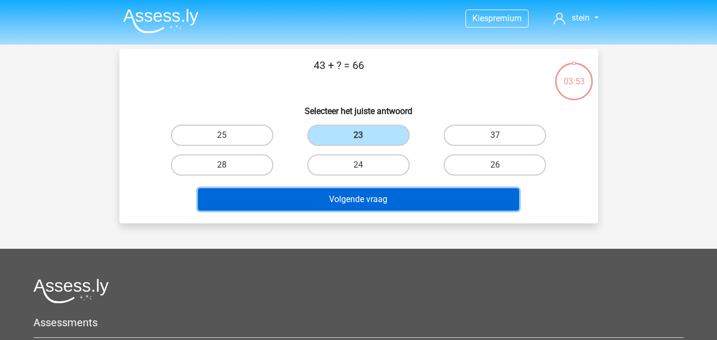
click at [371, 202] on button "Volgende vraag" at bounding box center [358, 199] width 321 height 22
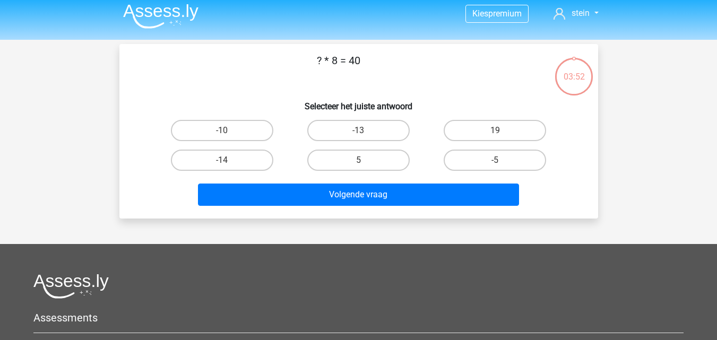
scroll to position [3, 0]
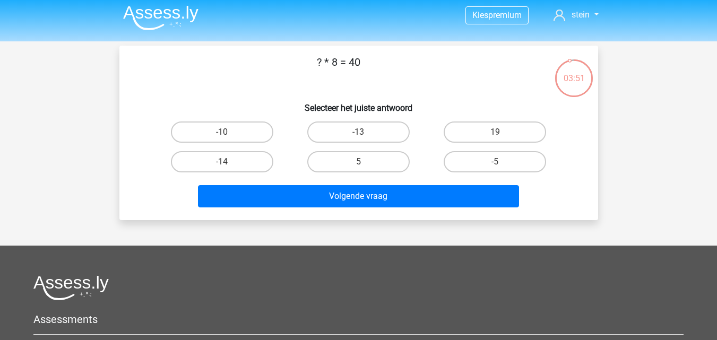
click at [364, 164] on input "5" at bounding box center [361, 165] width 7 height 7
radio input "true"
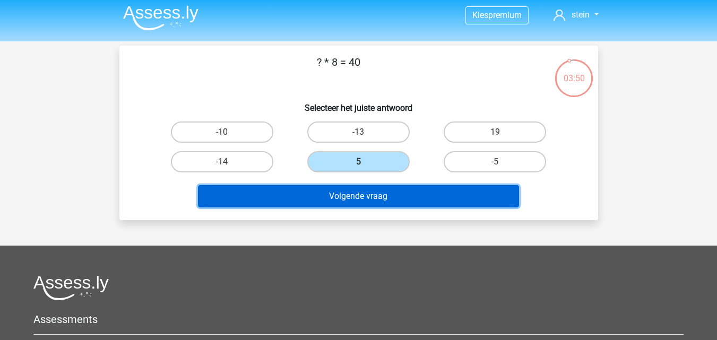
click at [358, 207] on button "Volgende vraag" at bounding box center [358, 196] width 321 height 22
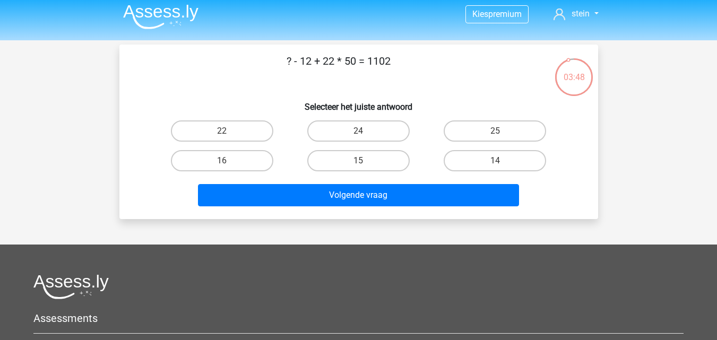
scroll to position [0, 0]
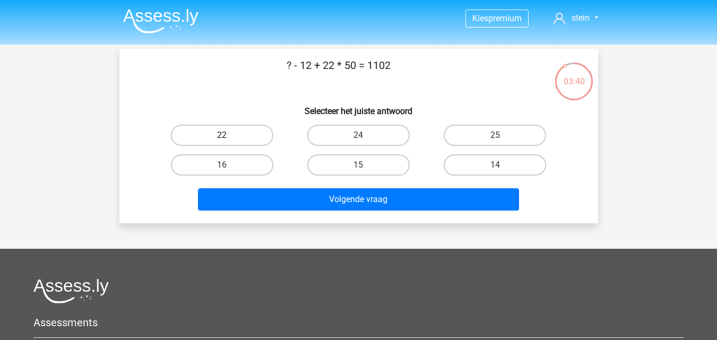
click at [257, 132] on label "22" at bounding box center [222, 135] width 102 height 21
click at [229, 135] on input "22" at bounding box center [225, 138] width 7 height 7
radio input "true"
click at [356, 133] on label "24" at bounding box center [358, 135] width 102 height 21
click at [358, 135] on input "24" at bounding box center [361, 138] width 7 height 7
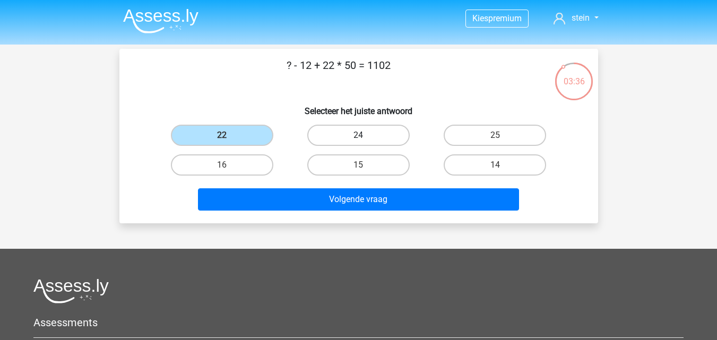
radio input "true"
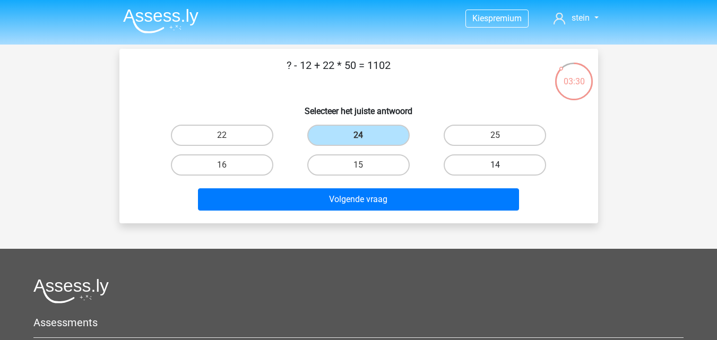
click at [463, 166] on label "14" at bounding box center [495, 164] width 102 height 21
click at [495, 166] on input "14" at bounding box center [498, 168] width 7 height 7
radio input "true"
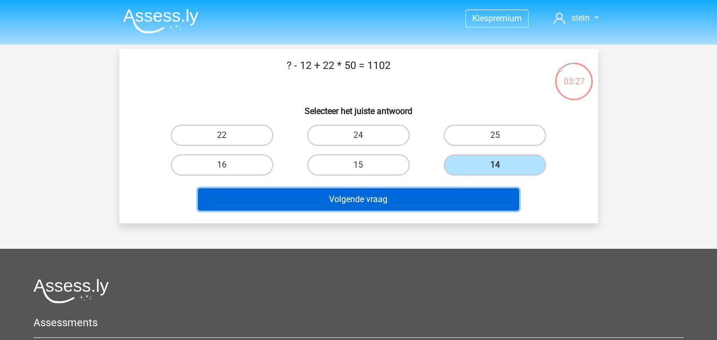
click at [366, 198] on button "Volgende vraag" at bounding box center [358, 199] width 321 height 22
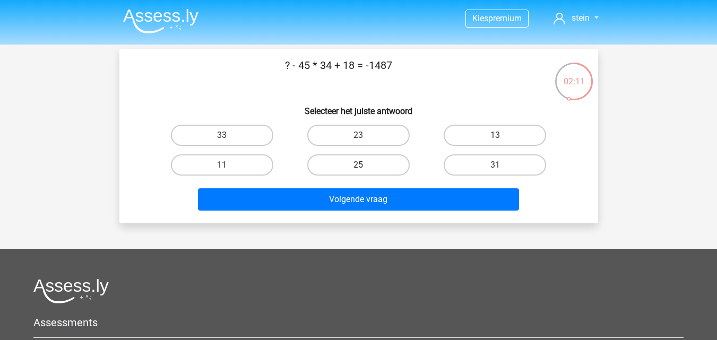
click at [380, 164] on label "25" at bounding box center [358, 164] width 102 height 21
click at [365, 165] on input "25" at bounding box center [361, 168] width 7 height 7
radio input "true"
click at [474, 138] on label "13" at bounding box center [495, 135] width 102 height 21
click at [495, 138] on input "13" at bounding box center [498, 138] width 7 height 7
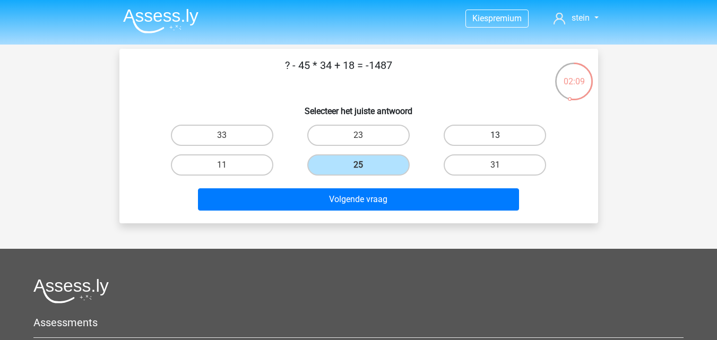
radio input "true"
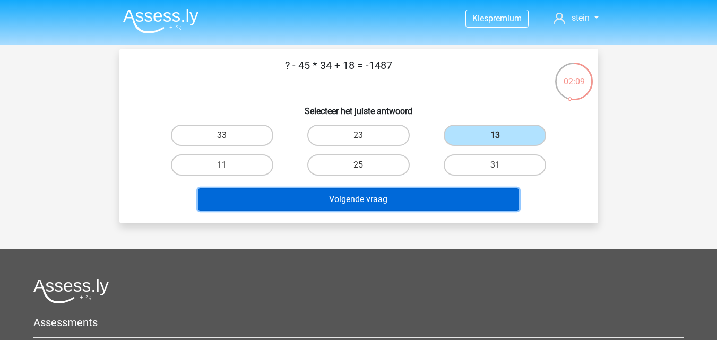
click at [404, 201] on button "Volgende vraag" at bounding box center [358, 199] width 321 height 22
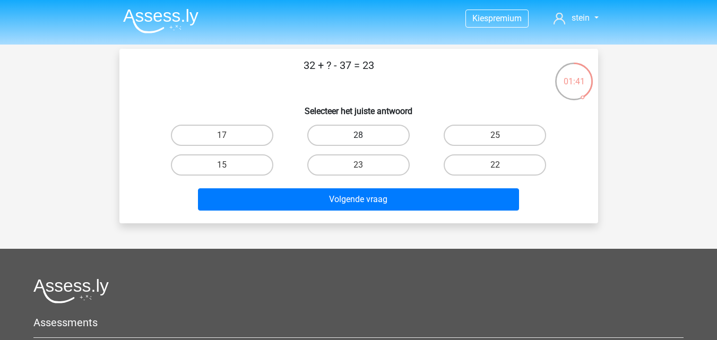
click at [386, 137] on label "28" at bounding box center [358, 135] width 102 height 21
click at [365, 137] on input "28" at bounding box center [361, 138] width 7 height 7
radio input "true"
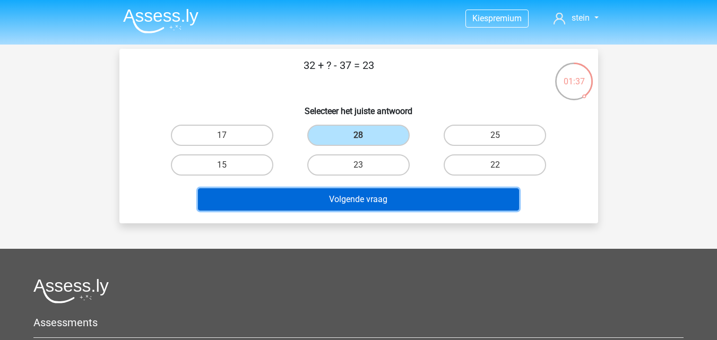
click at [385, 197] on button "Volgende vraag" at bounding box center [358, 199] width 321 height 22
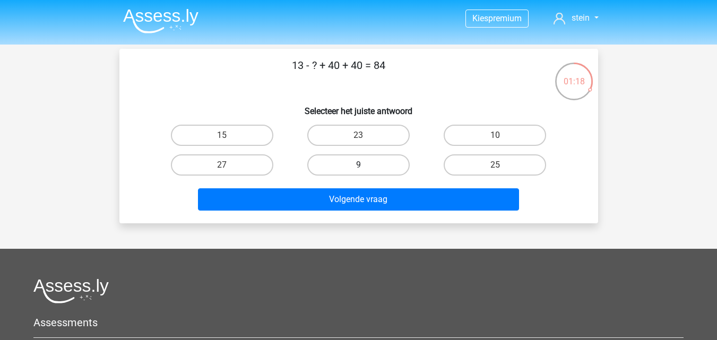
click at [375, 166] on label "9" at bounding box center [358, 164] width 102 height 21
click at [365, 166] on input "9" at bounding box center [361, 168] width 7 height 7
radio input "true"
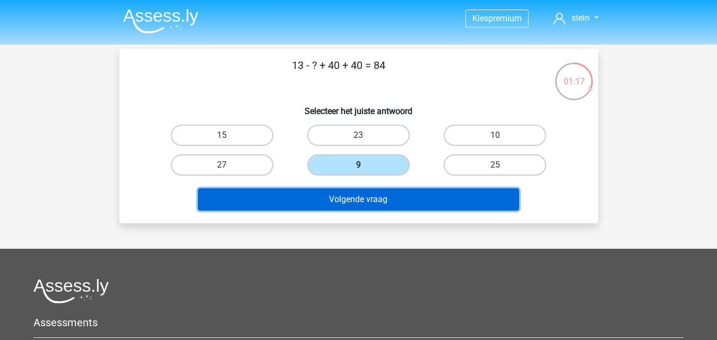
click at [373, 198] on button "Volgende vraag" at bounding box center [358, 199] width 321 height 22
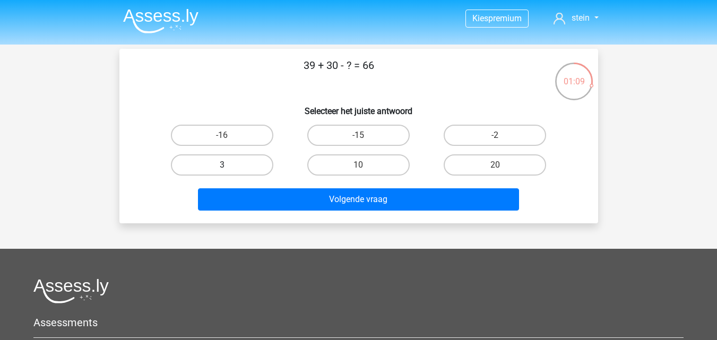
click at [253, 164] on label "3" at bounding box center [222, 164] width 102 height 21
click at [229, 165] on input "3" at bounding box center [225, 168] width 7 height 7
radio input "true"
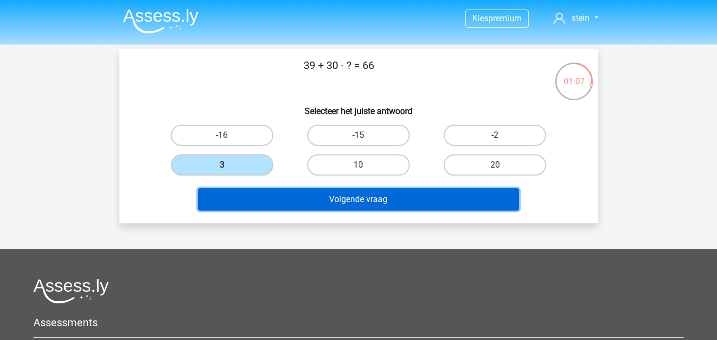
click at [341, 197] on button "Volgende vraag" at bounding box center [358, 199] width 321 height 22
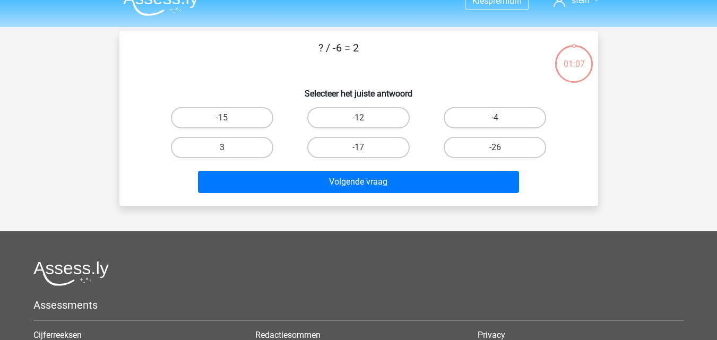
scroll to position [16, 0]
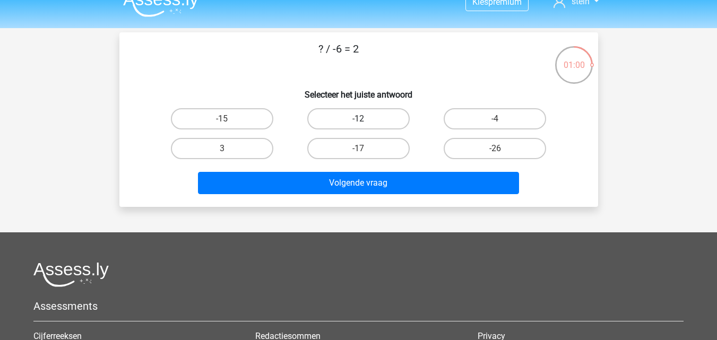
click at [349, 122] on label "-12" at bounding box center [358, 118] width 102 height 21
click at [358, 122] on input "-12" at bounding box center [361, 122] width 7 height 7
radio input "true"
click at [248, 152] on label "3" at bounding box center [222, 148] width 102 height 21
click at [229, 152] on input "3" at bounding box center [225, 152] width 7 height 7
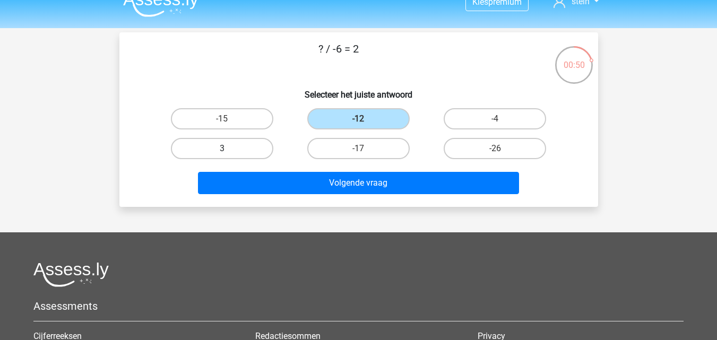
radio input "true"
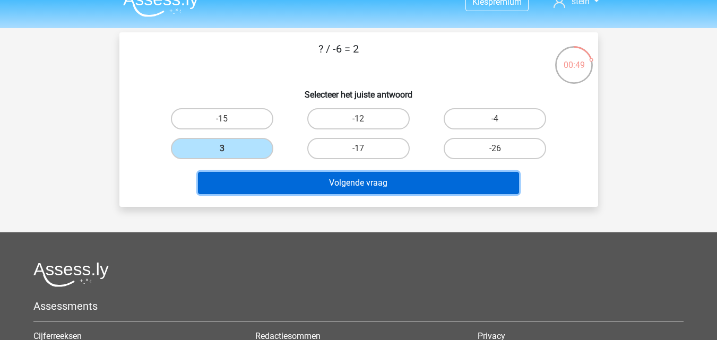
click at [336, 180] on button "Volgende vraag" at bounding box center [358, 183] width 321 height 22
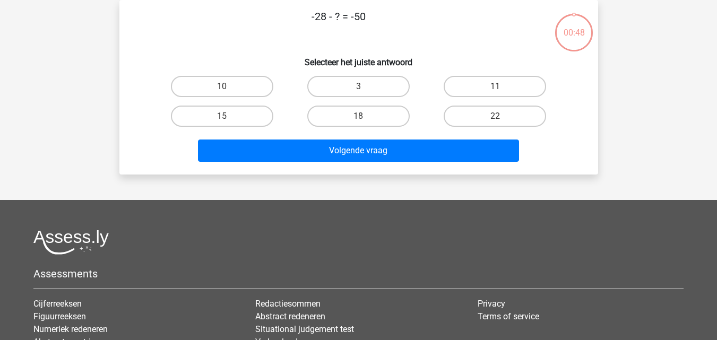
scroll to position [0, 0]
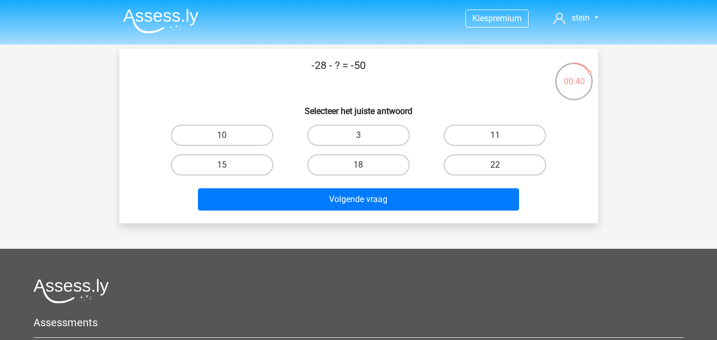
click at [468, 164] on label "22" at bounding box center [495, 164] width 102 height 21
click at [495, 165] on input "22" at bounding box center [498, 168] width 7 height 7
radio input "true"
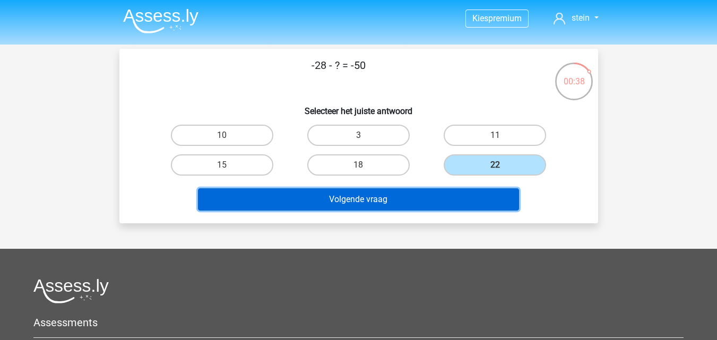
click at [382, 198] on button "Volgende vraag" at bounding box center [358, 199] width 321 height 22
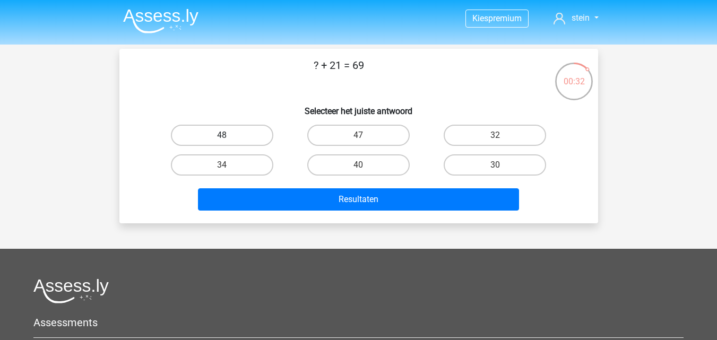
click at [255, 131] on label "48" at bounding box center [222, 135] width 102 height 21
click at [229, 135] on input "48" at bounding box center [225, 138] width 7 height 7
radio input "true"
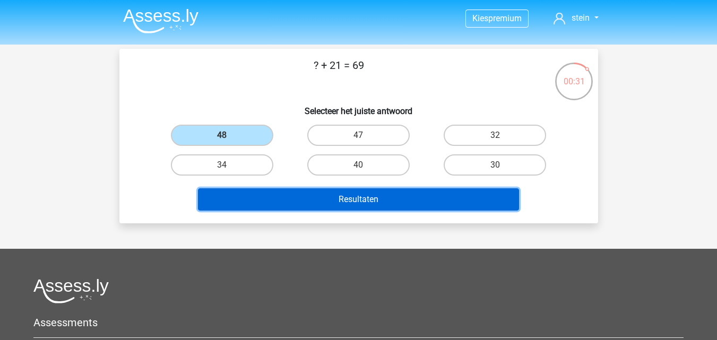
click at [345, 200] on button "Resultaten" at bounding box center [358, 199] width 321 height 22
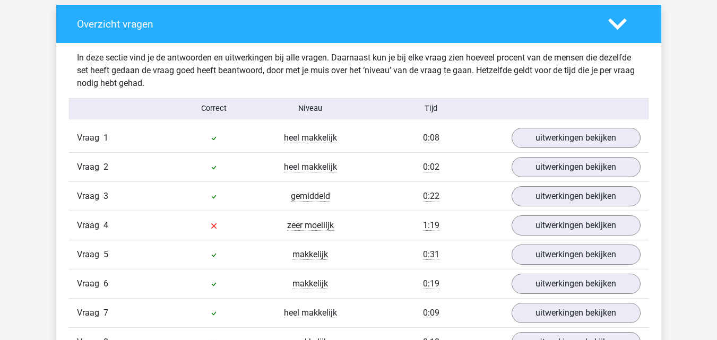
scroll to position [792, 0]
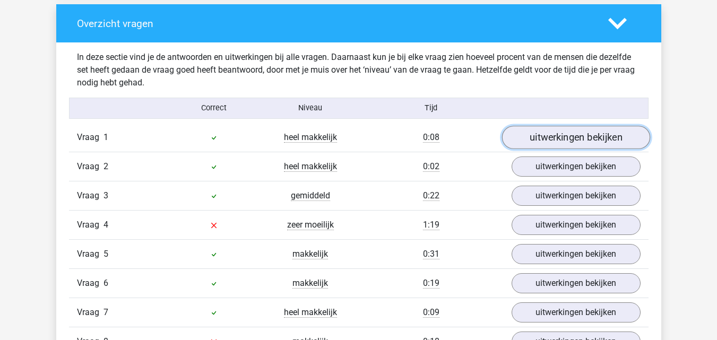
click at [537, 136] on link "uitwerkingen bekijken" at bounding box center [575, 137] width 148 height 23
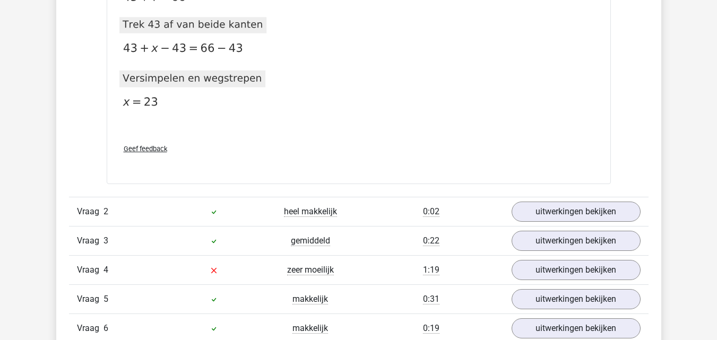
scroll to position [1132, 0]
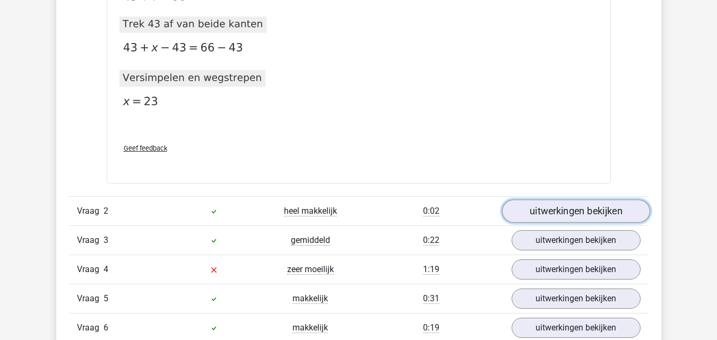
click at [537, 217] on link "uitwerkingen bekijken" at bounding box center [575, 211] width 148 height 23
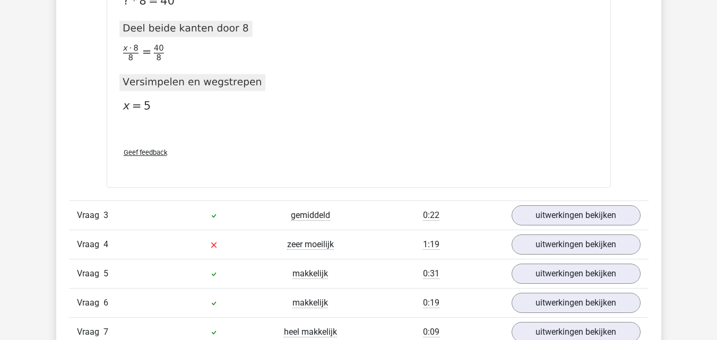
scroll to position [1542, 0]
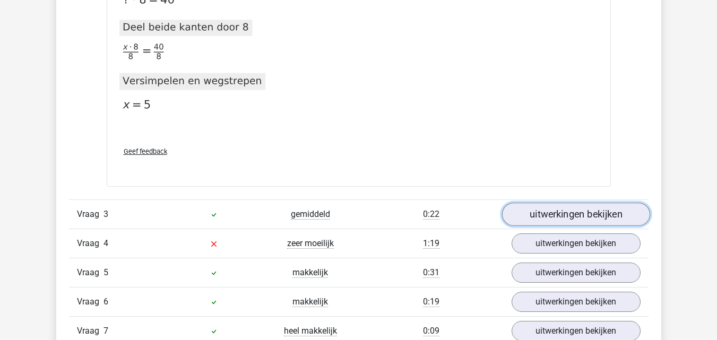
click at [542, 221] on link "uitwerkingen bekijken" at bounding box center [575, 214] width 148 height 23
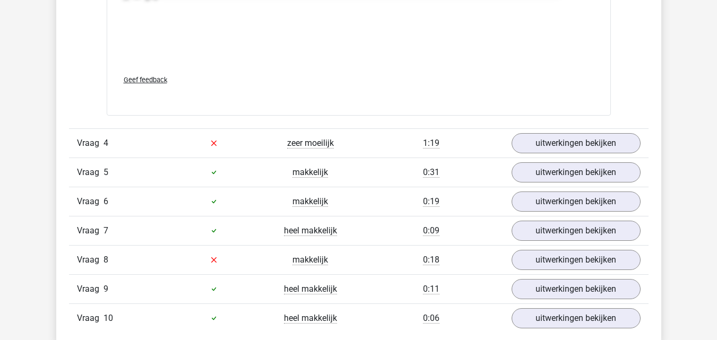
scroll to position [2180, 0]
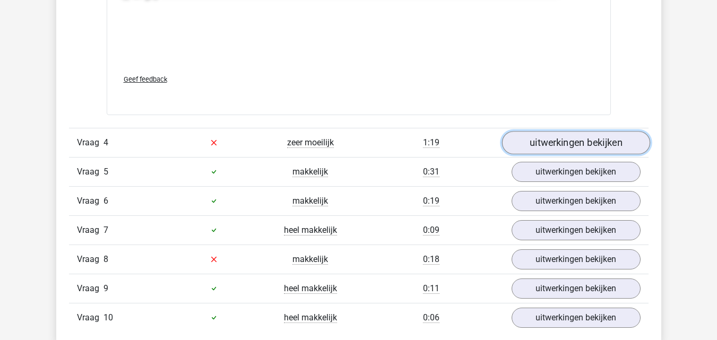
click at [524, 144] on link "uitwerkingen bekijken" at bounding box center [575, 142] width 148 height 23
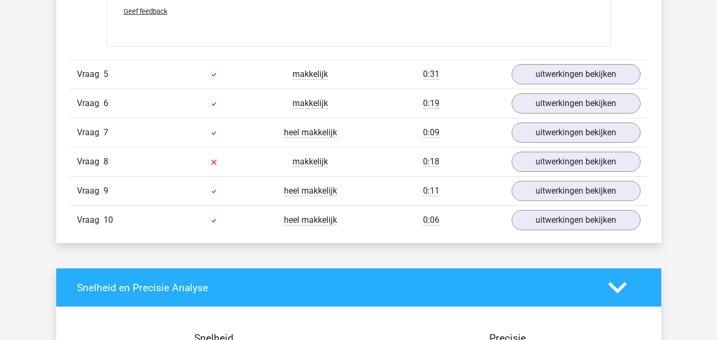
scroll to position [2768, 0]
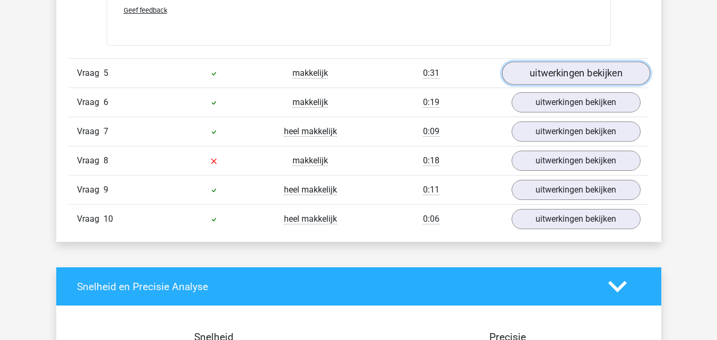
click at [572, 74] on link "uitwerkingen bekijken" at bounding box center [575, 73] width 148 height 23
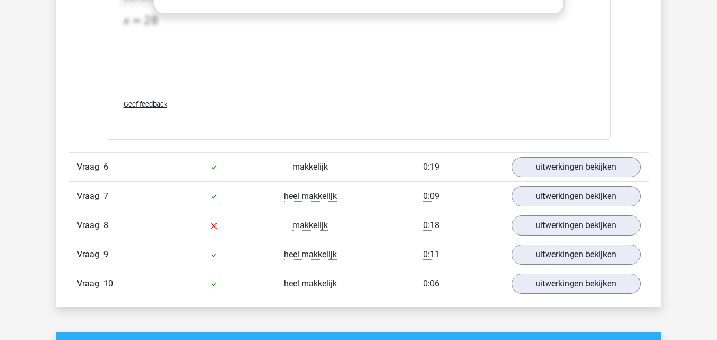
scroll to position [3281, 0]
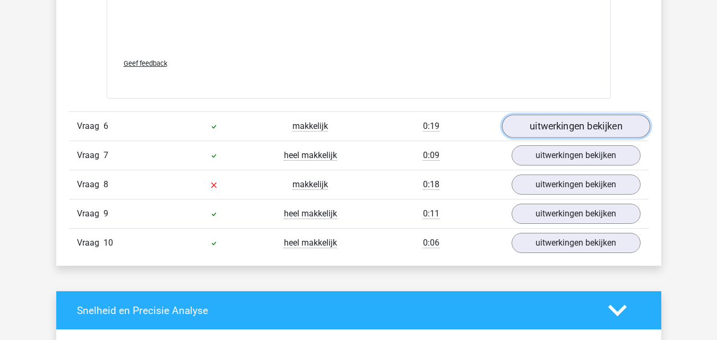
click at [547, 127] on link "uitwerkingen bekijken" at bounding box center [575, 126] width 148 height 23
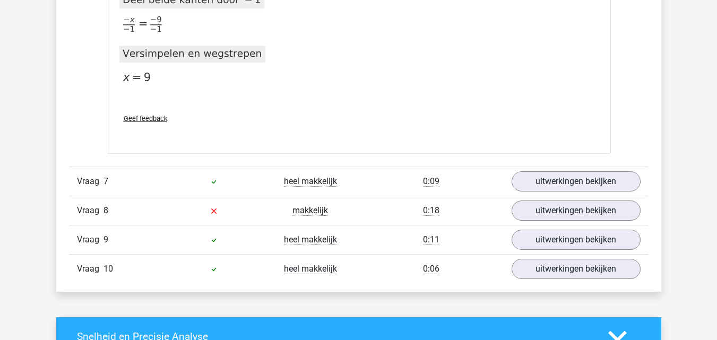
scroll to position [3850, 0]
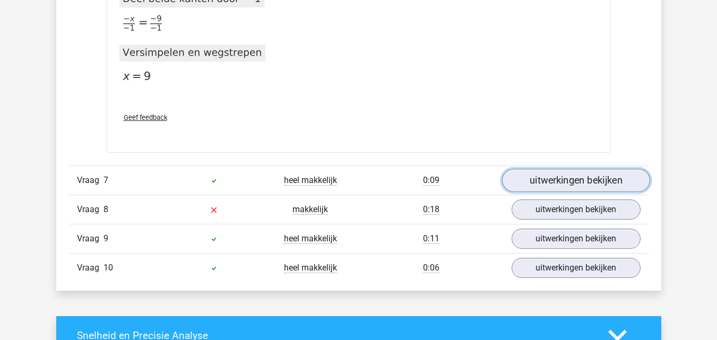
click at [523, 186] on link "uitwerkingen bekijken" at bounding box center [575, 180] width 148 height 23
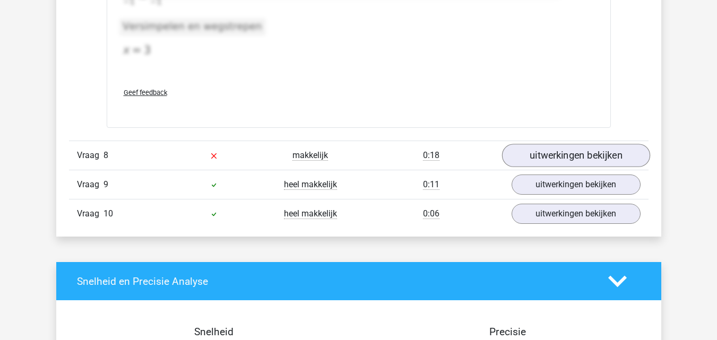
scroll to position [4455, 0]
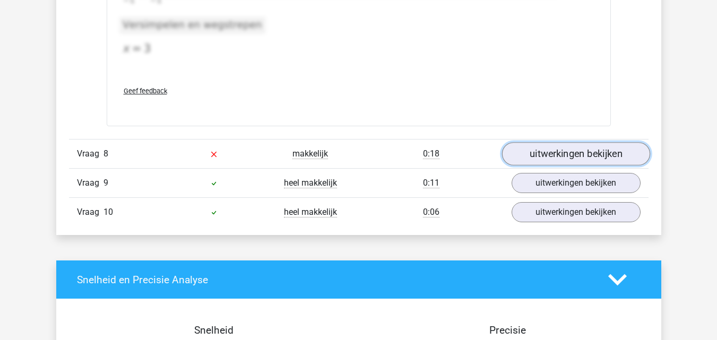
click at [526, 154] on link "uitwerkingen bekijken" at bounding box center [575, 154] width 148 height 23
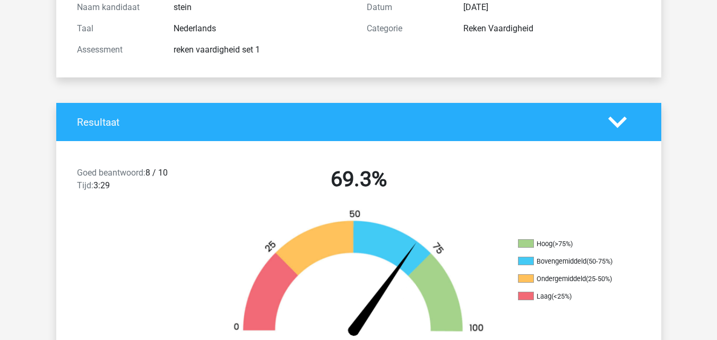
scroll to position [0, 0]
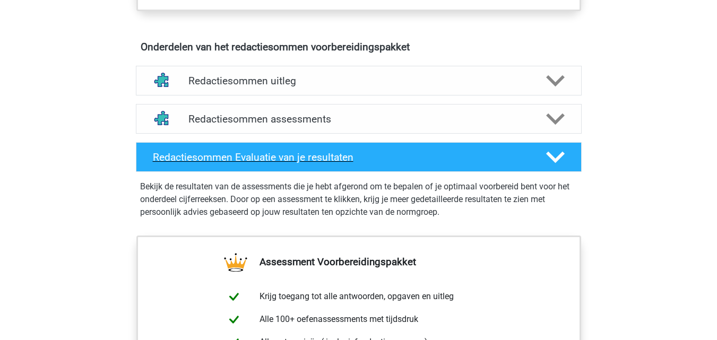
scroll to position [584, 0]
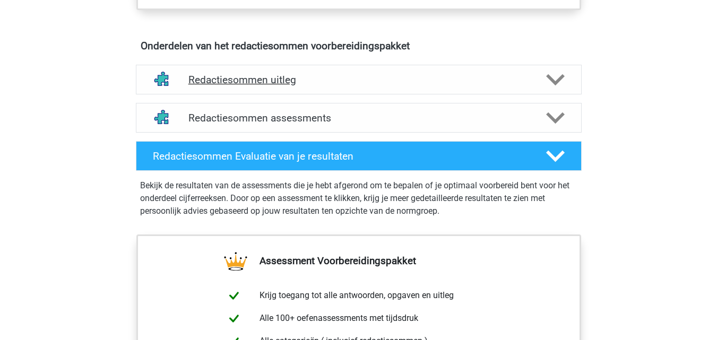
click at [290, 86] on h4 "Redactiesommen uitleg" at bounding box center [358, 80] width 341 height 12
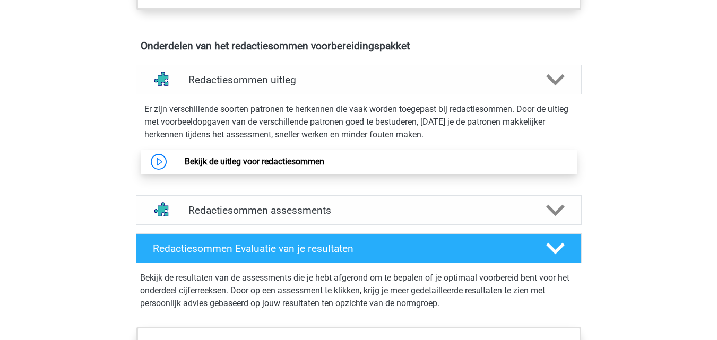
click at [297, 167] on link "Bekijk de uitleg voor redactiesommen" at bounding box center [255, 162] width 140 height 10
